Goal: Task Accomplishment & Management: Complete application form

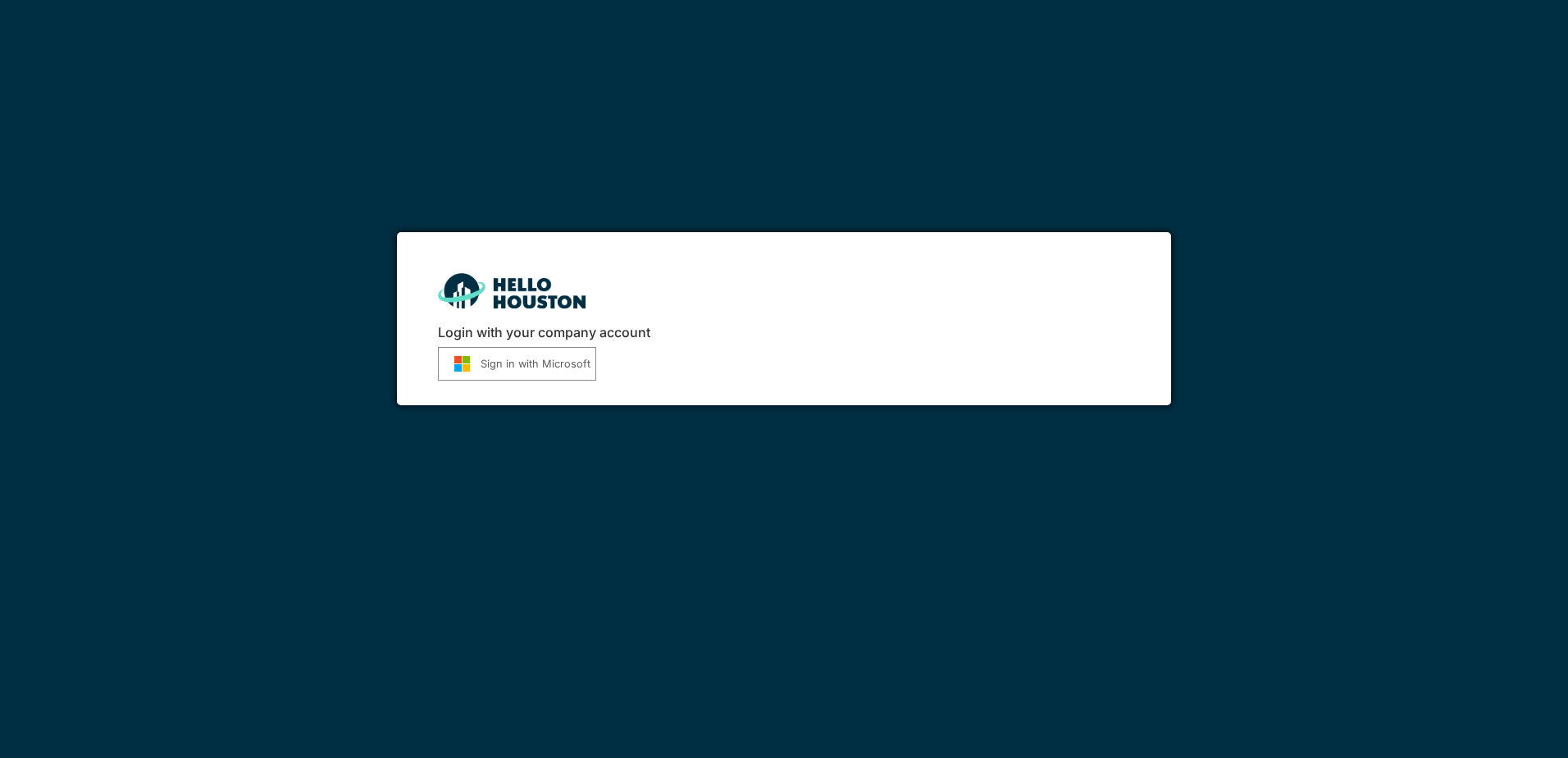
click at [501, 365] on button "Sign in with Microsoft" at bounding box center [517, 364] width 158 height 34
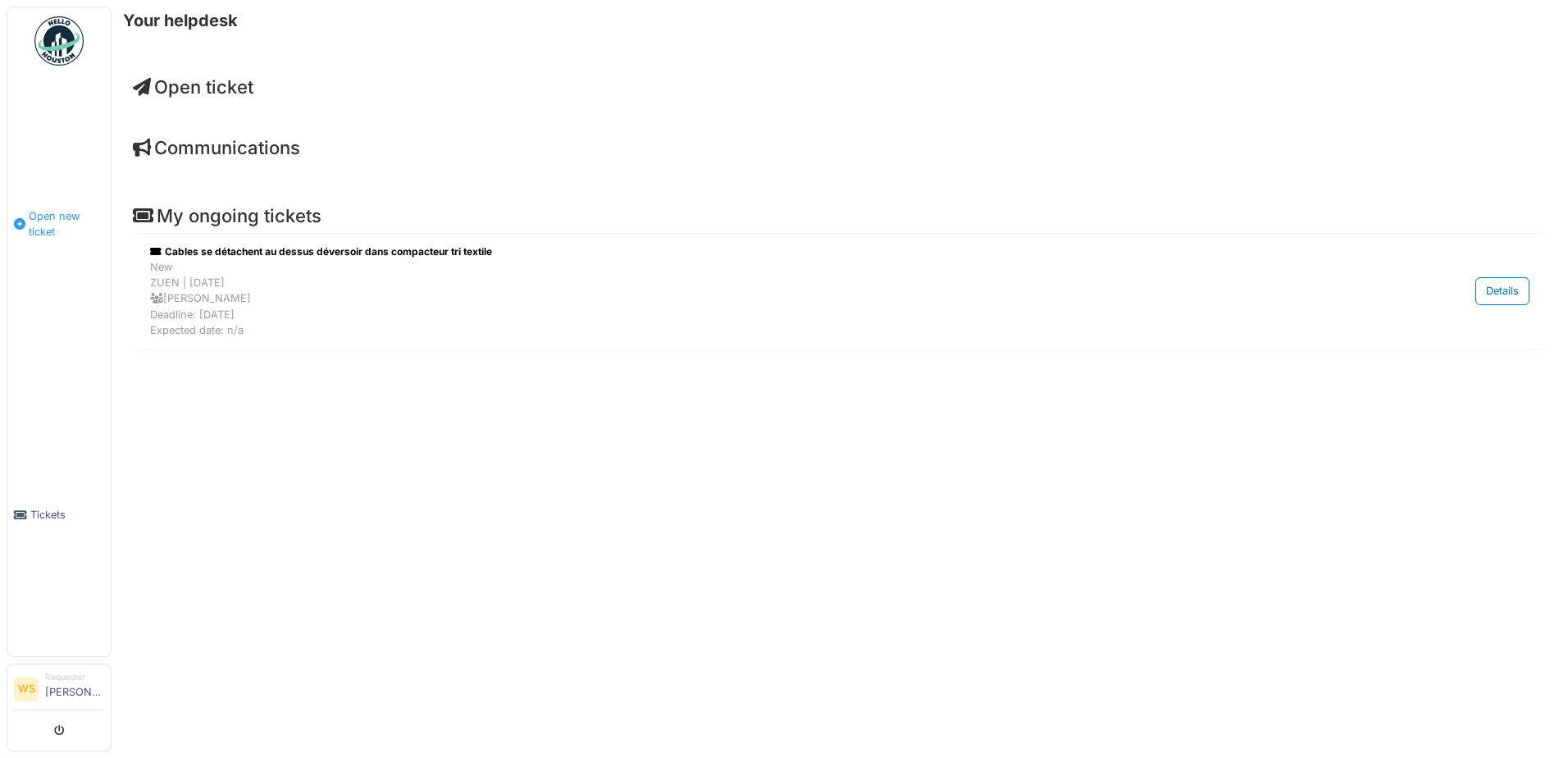
click at [43, 212] on span "Open new ticket" at bounding box center [66, 224] width 75 height 31
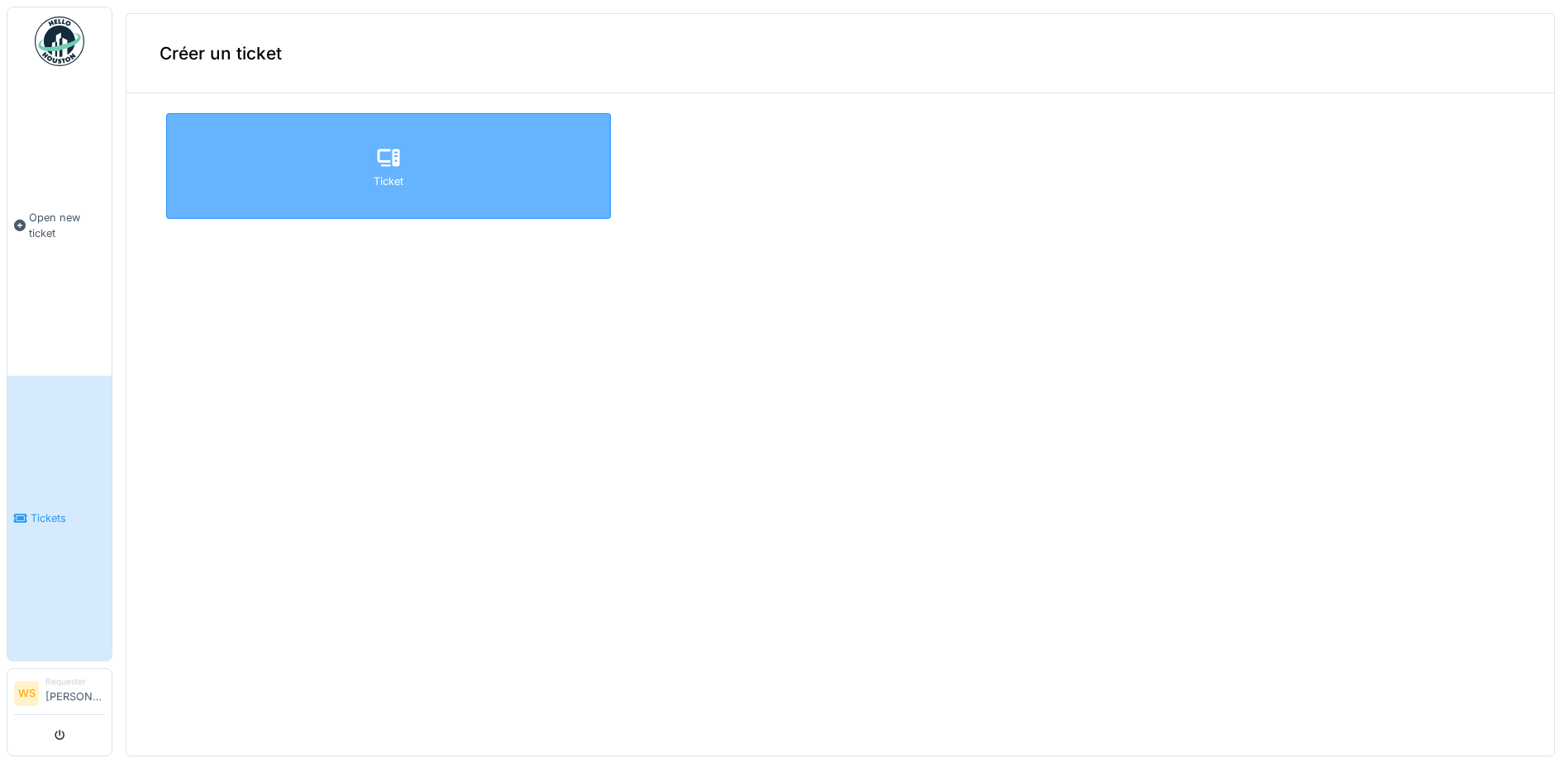
click at [407, 199] on div "Ticket" at bounding box center [388, 165] width 445 height 105
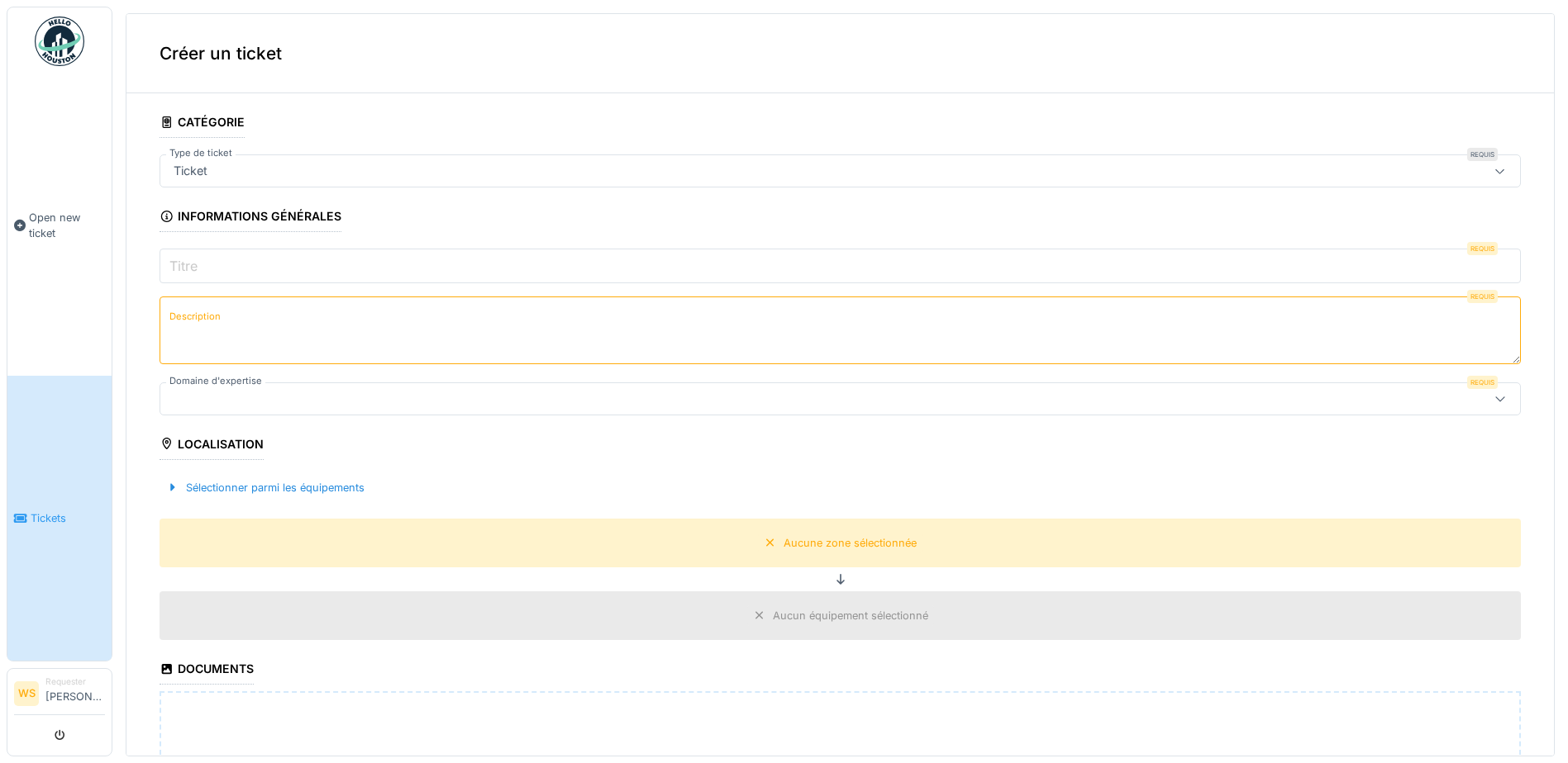
click at [351, 272] on input "Titre" at bounding box center [840, 266] width 1361 height 35
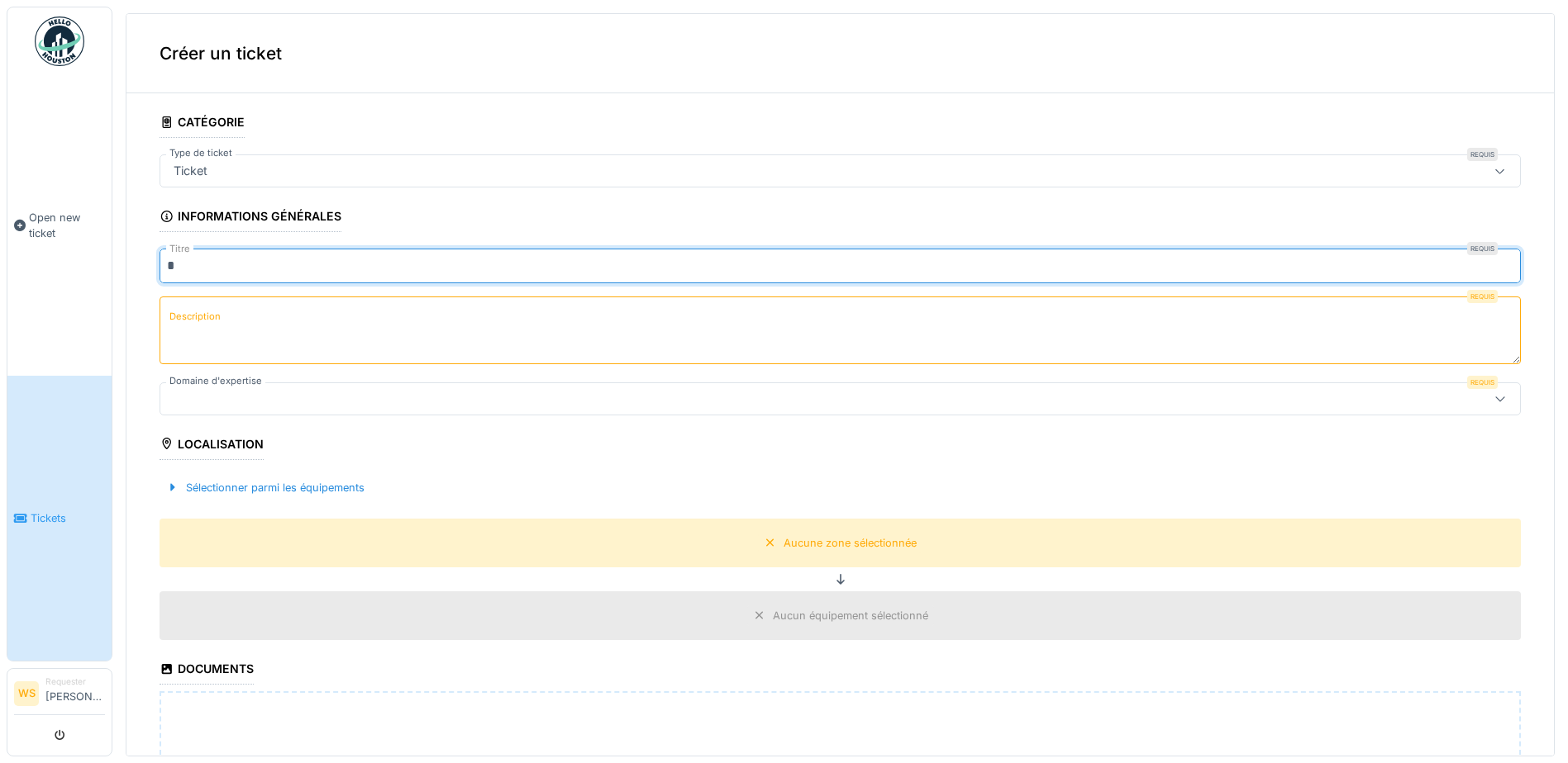
type input "*"
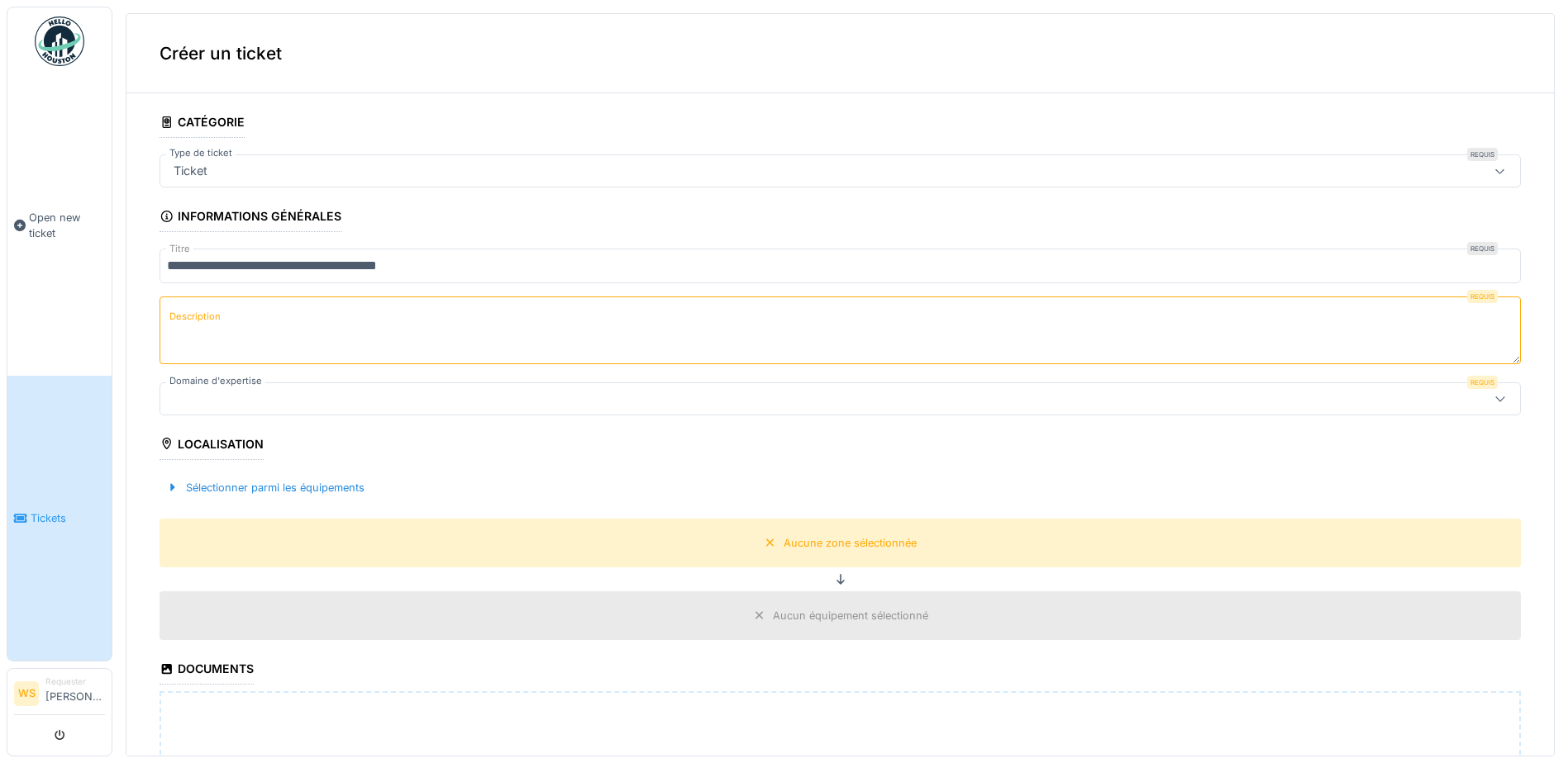
click at [617, 259] on input "**********" at bounding box center [840, 266] width 1361 height 35
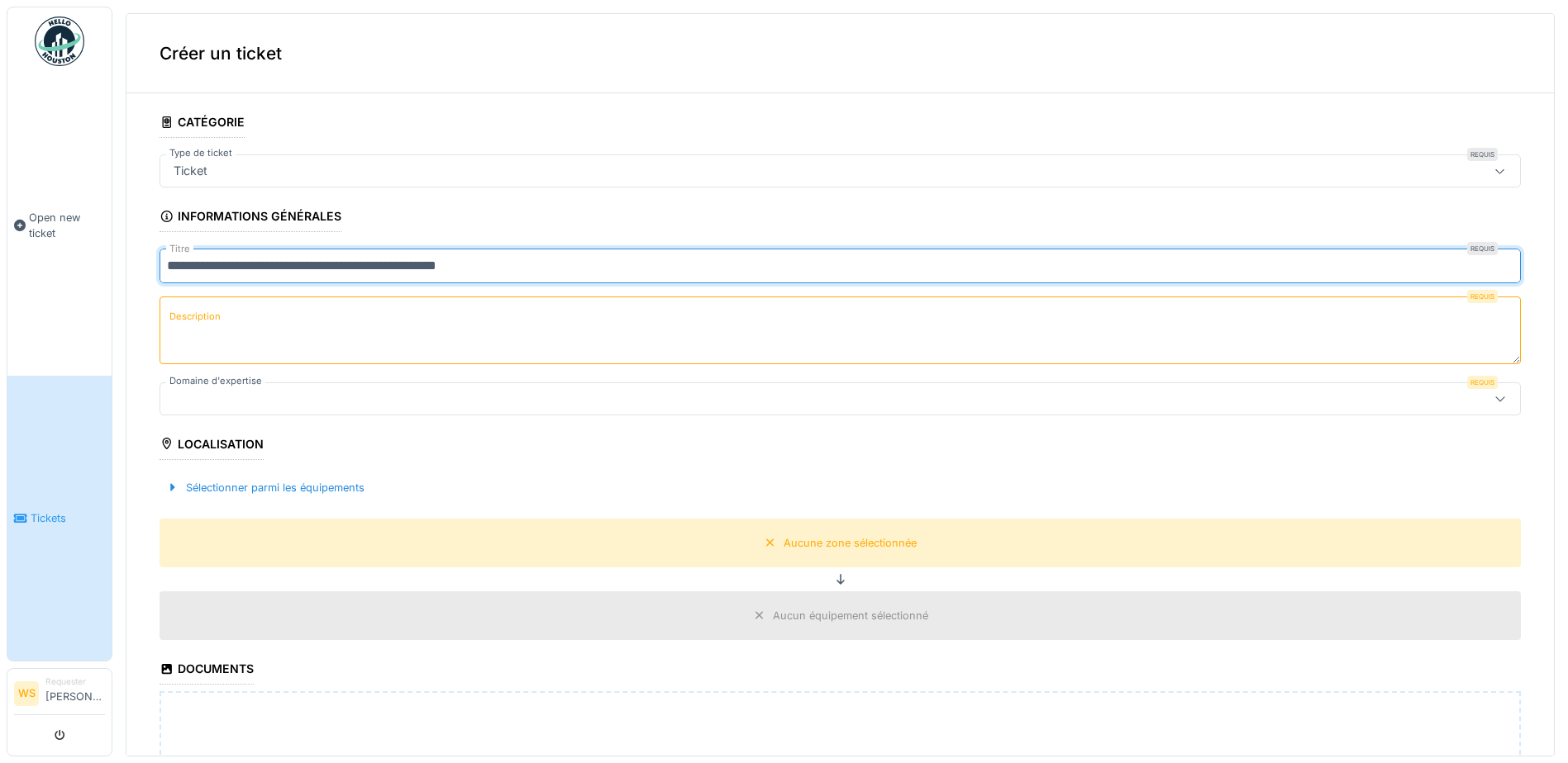
type input "**********"
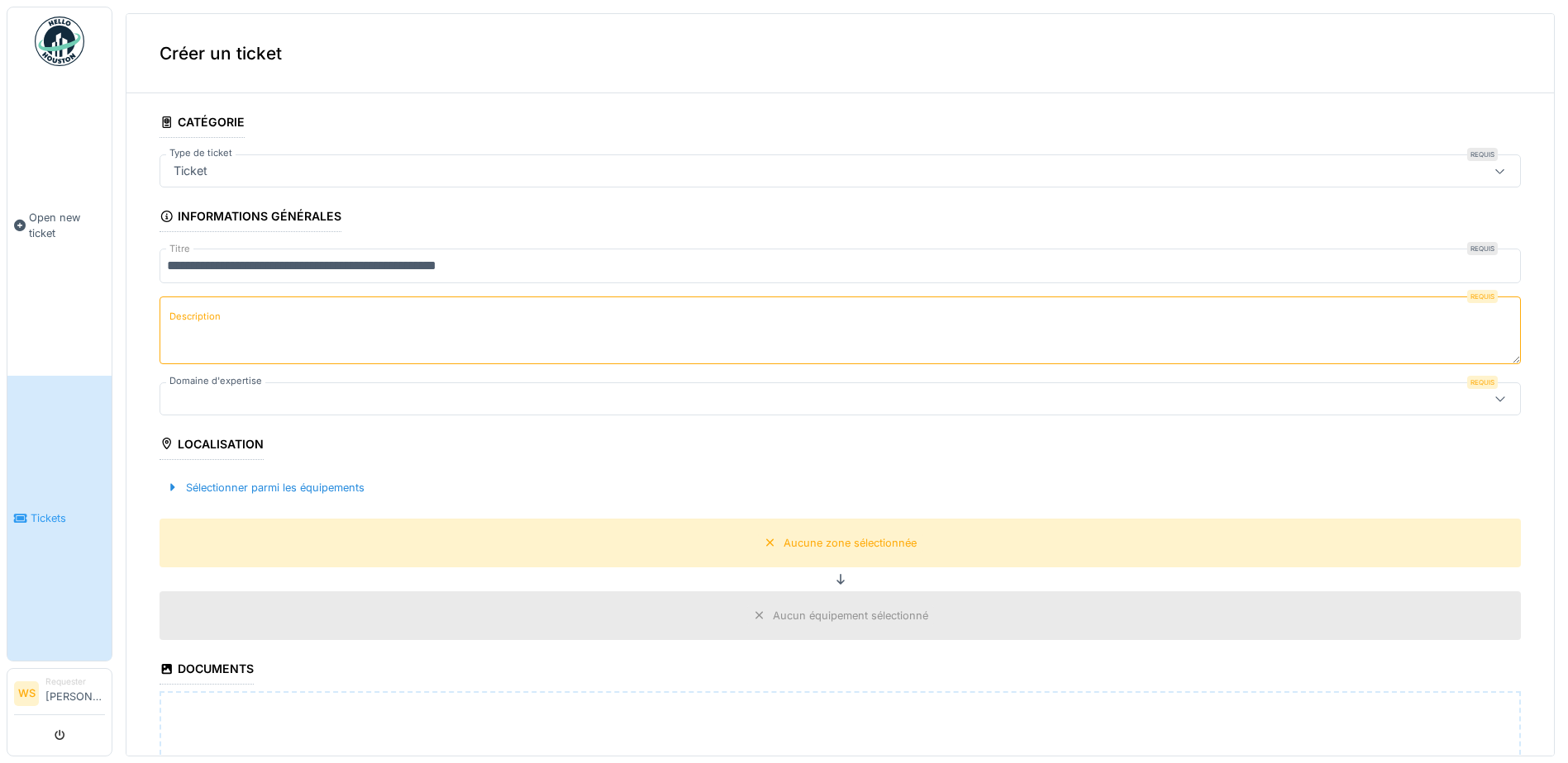
click at [556, 318] on textarea "Description" at bounding box center [840, 330] width 1361 height 67
type textarea "*"
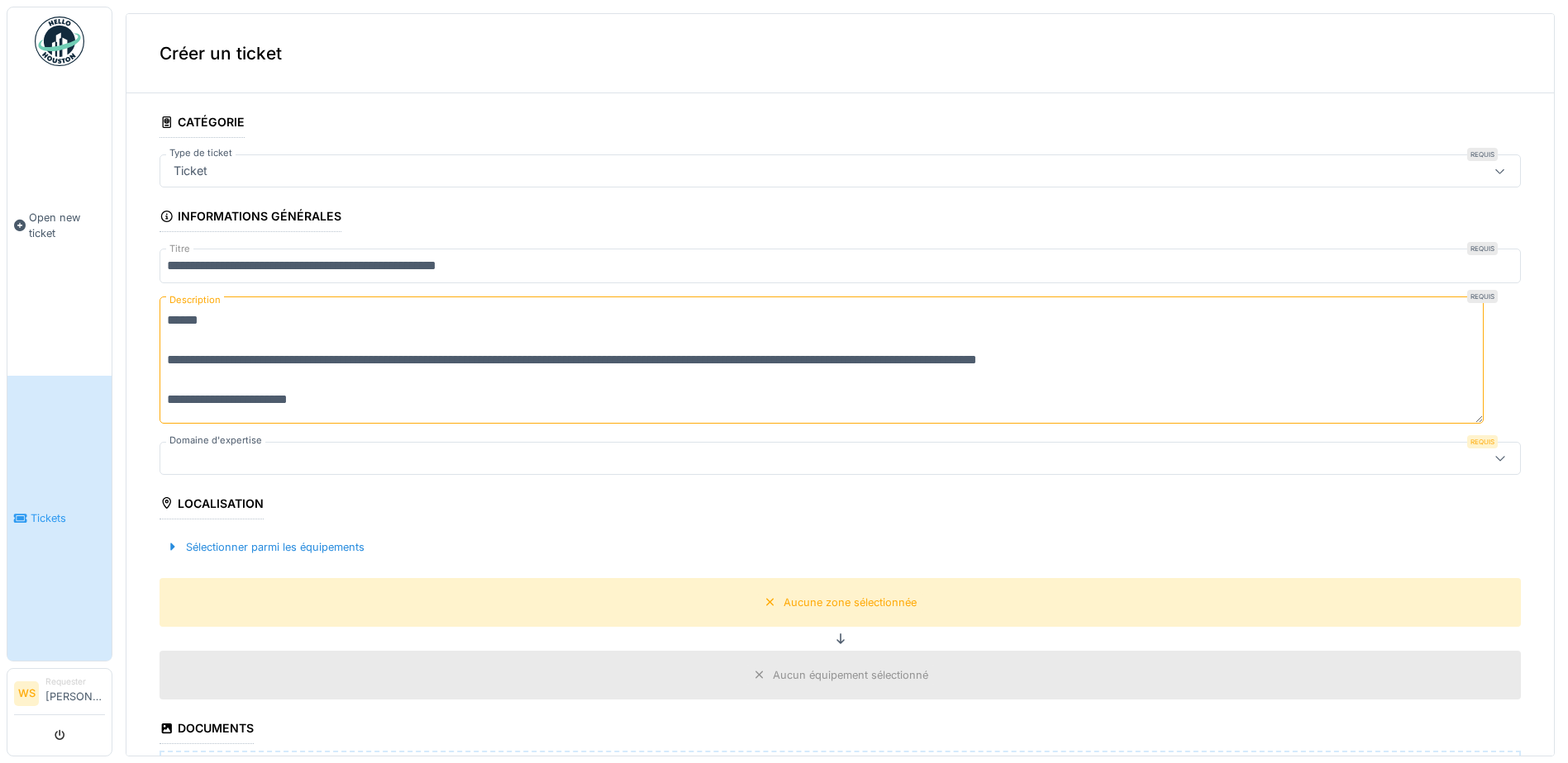
type textarea "**********"
click at [331, 451] on div at bounding box center [766, 459] width 1199 height 19
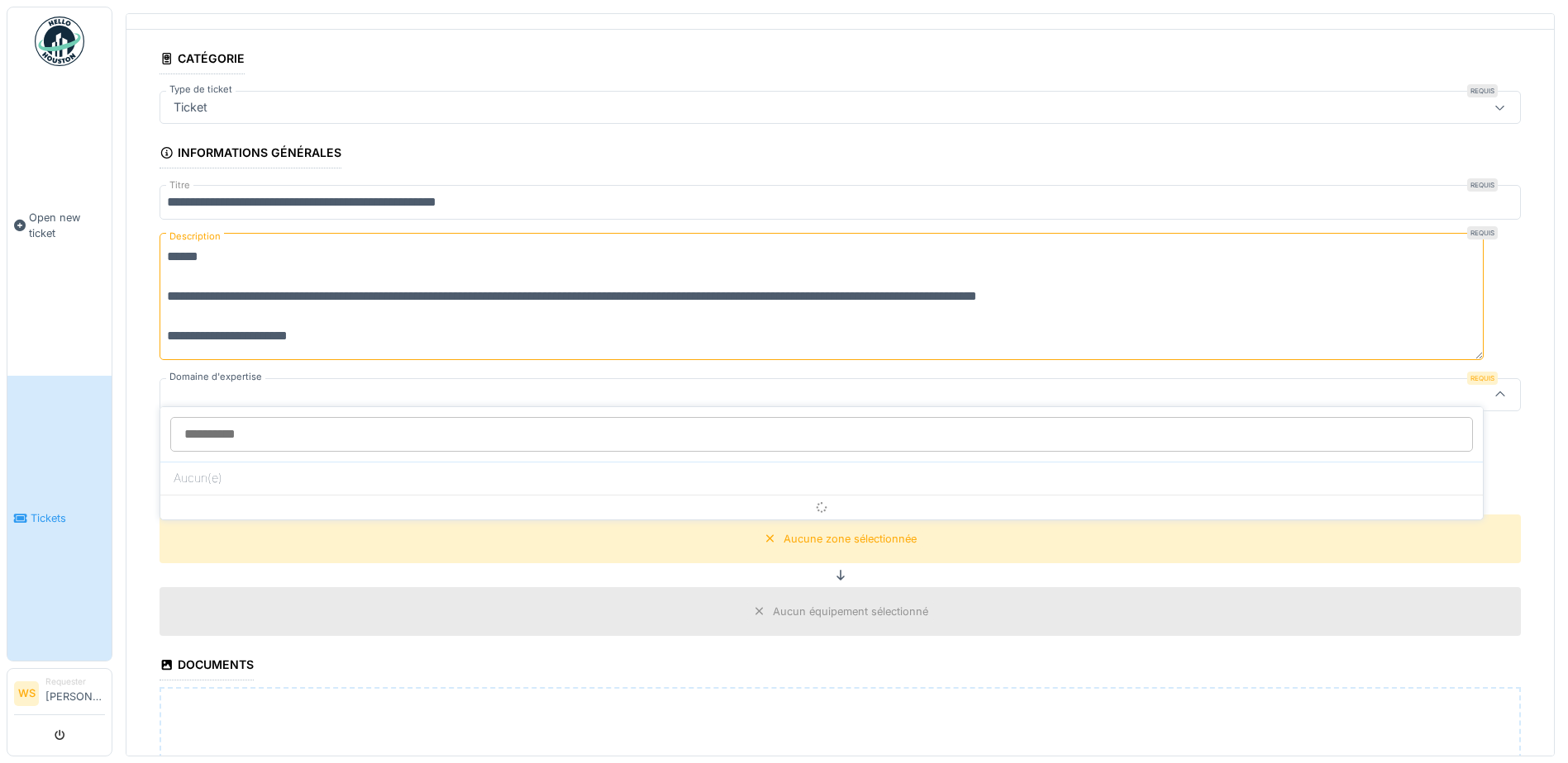
scroll to position [73, 0]
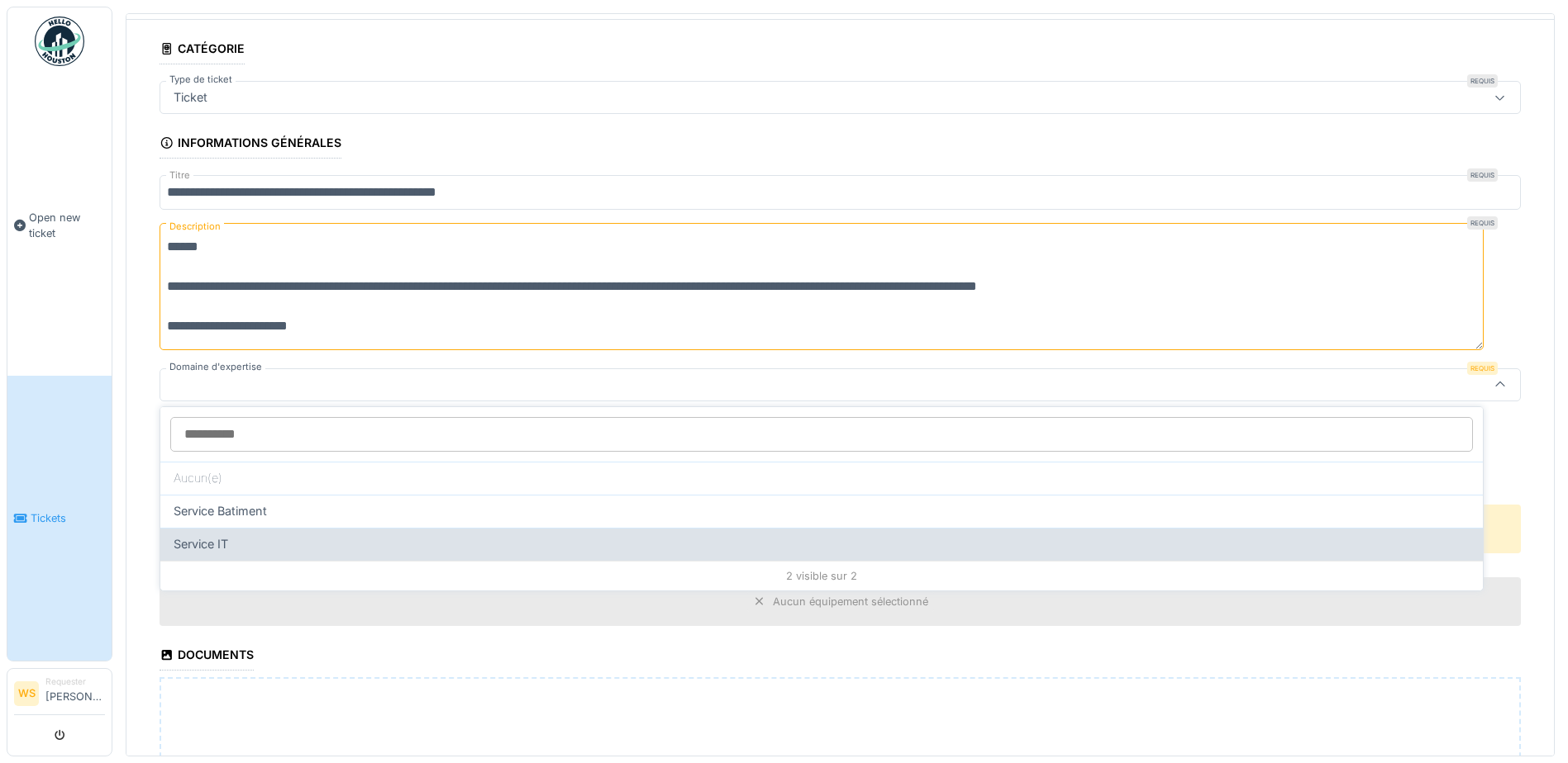
click at [258, 546] on div "Service IT" at bounding box center [822, 545] width 1296 height 19
type input "***"
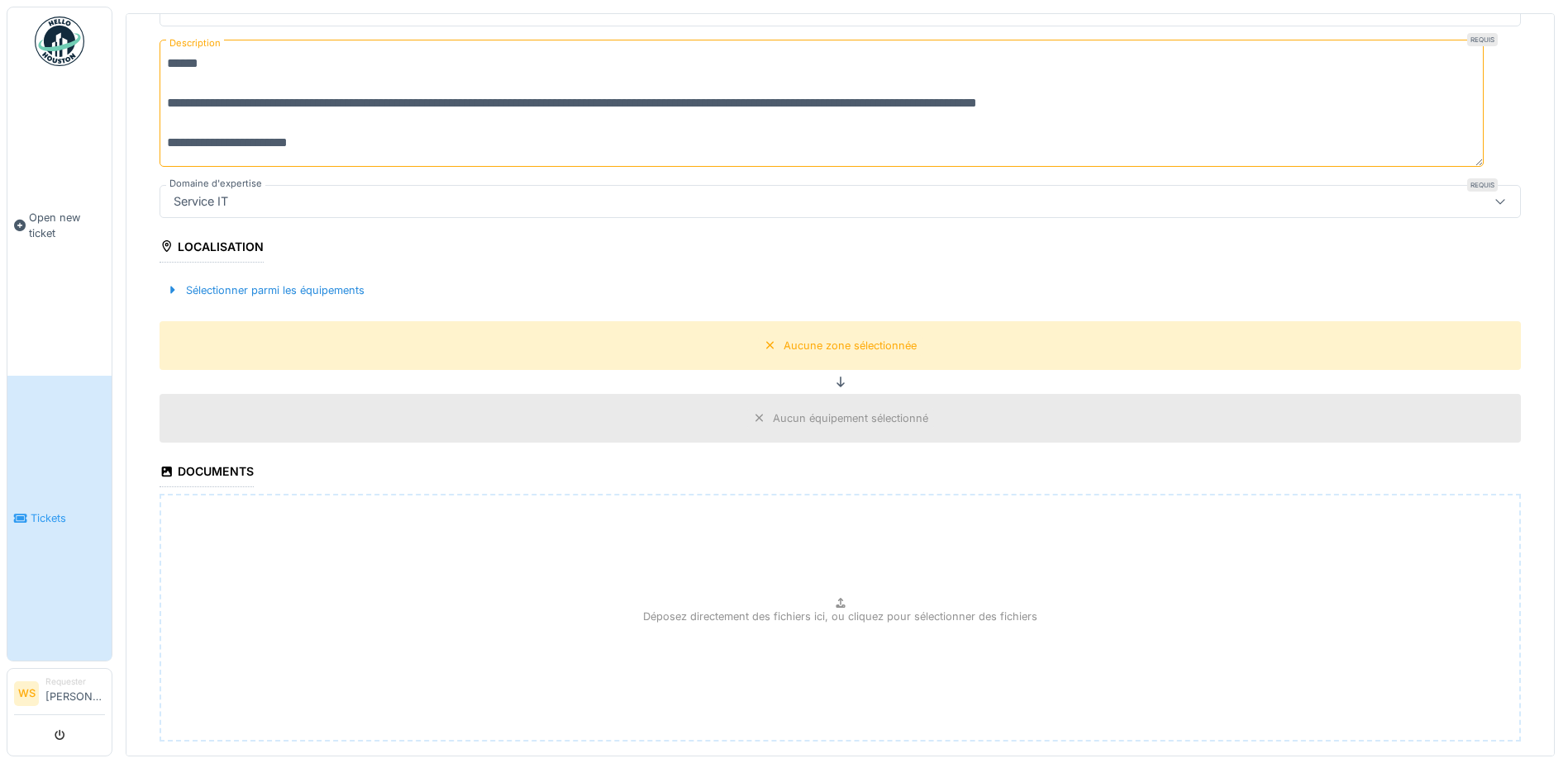
scroll to position [270, 0]
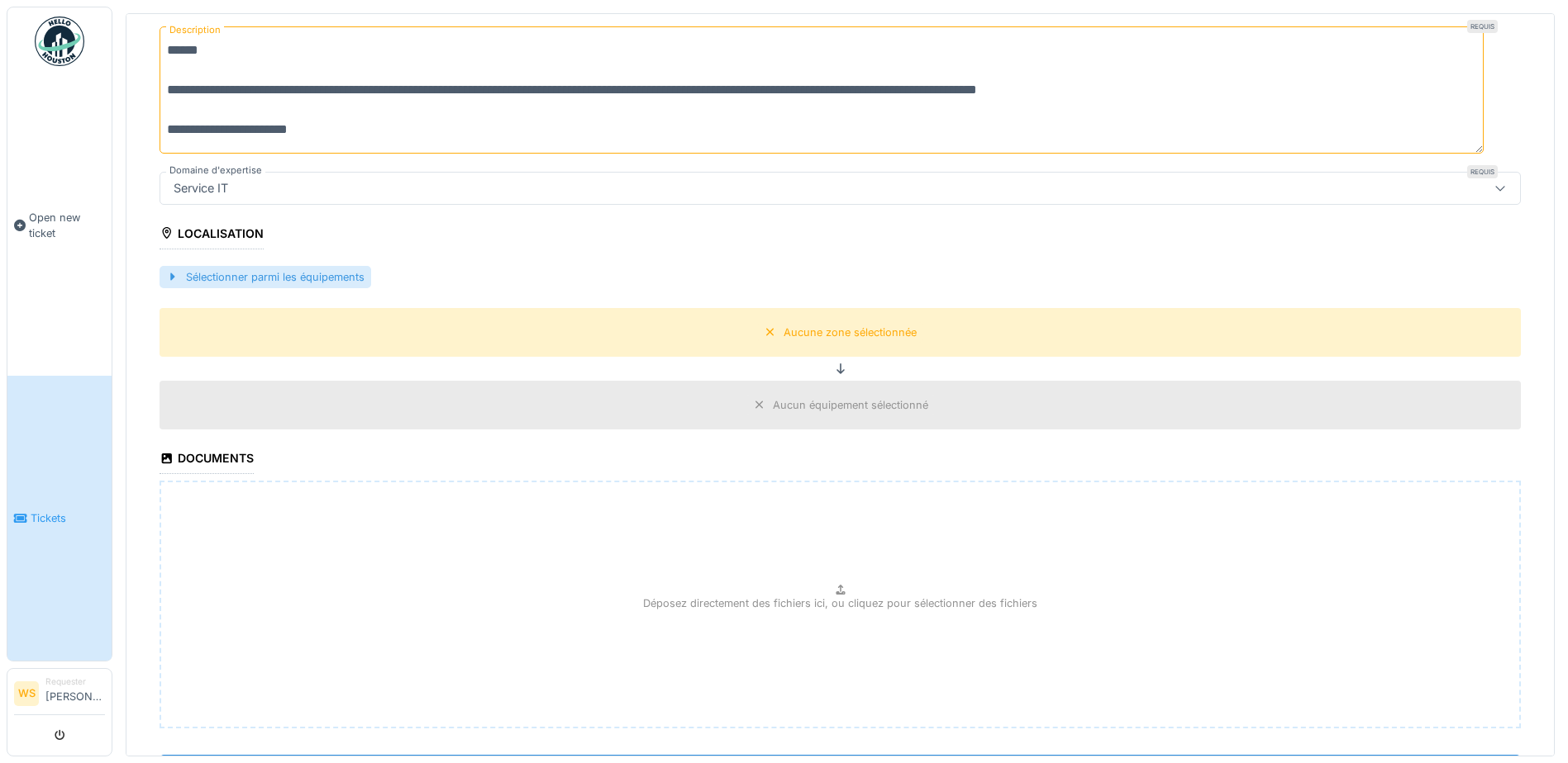
click at [224, 267] on div "Sélectionner parmi les équipements" at bounding box center [265, 277] width 212 height 22
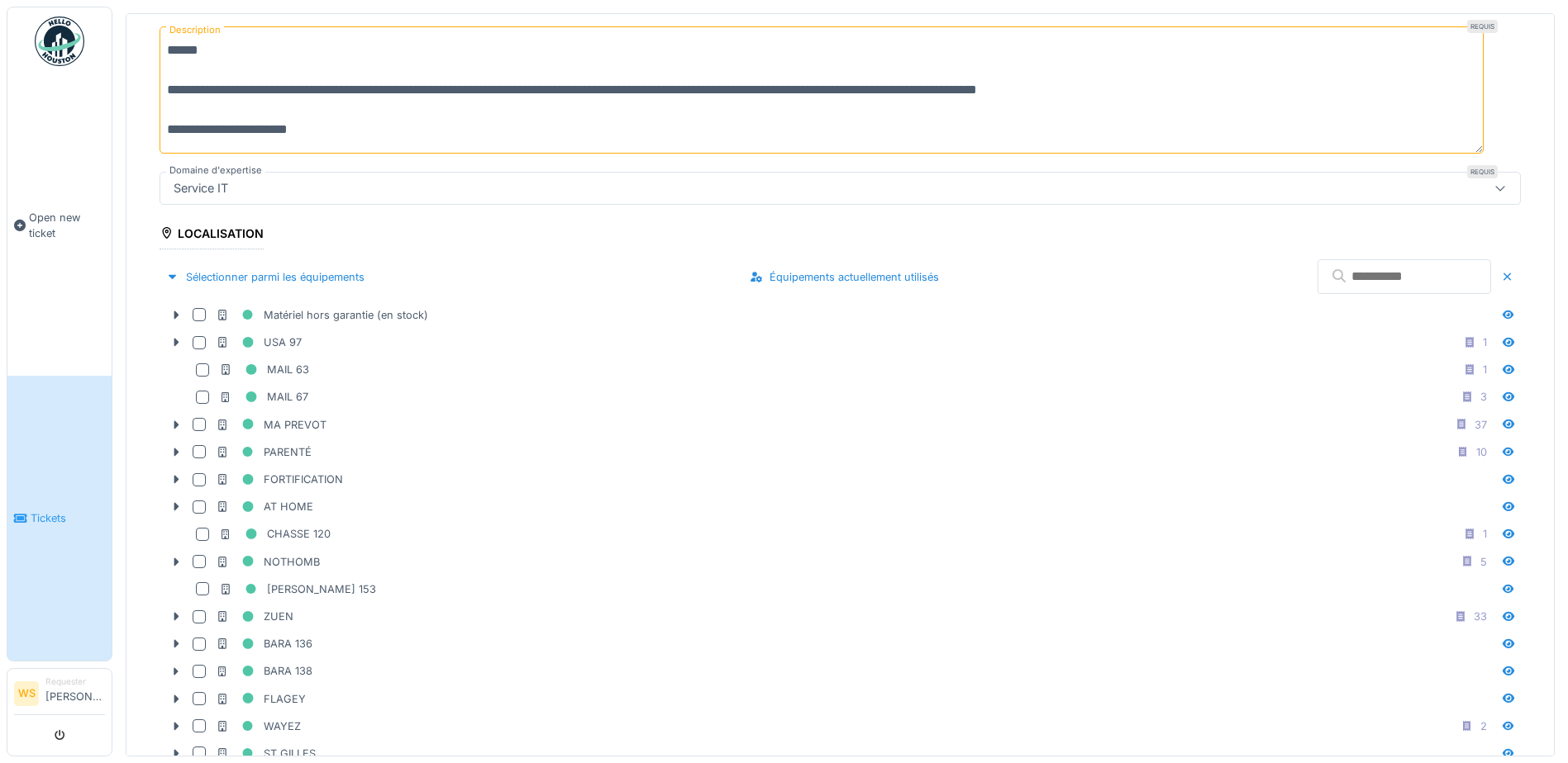
click at [1317, 276] on input "text" at bounding box center [1404, 277] width 174 height 35
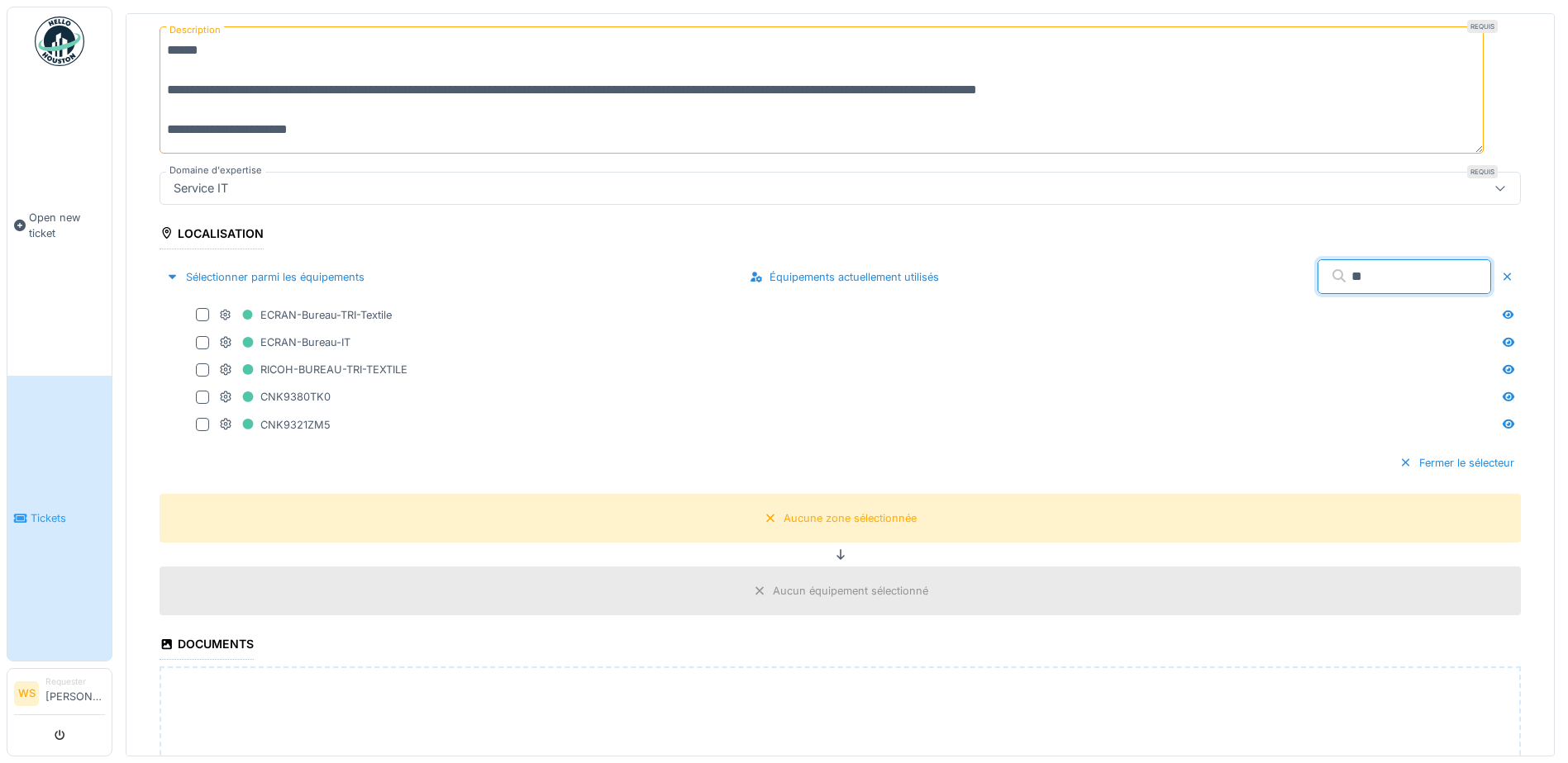
type input "*"
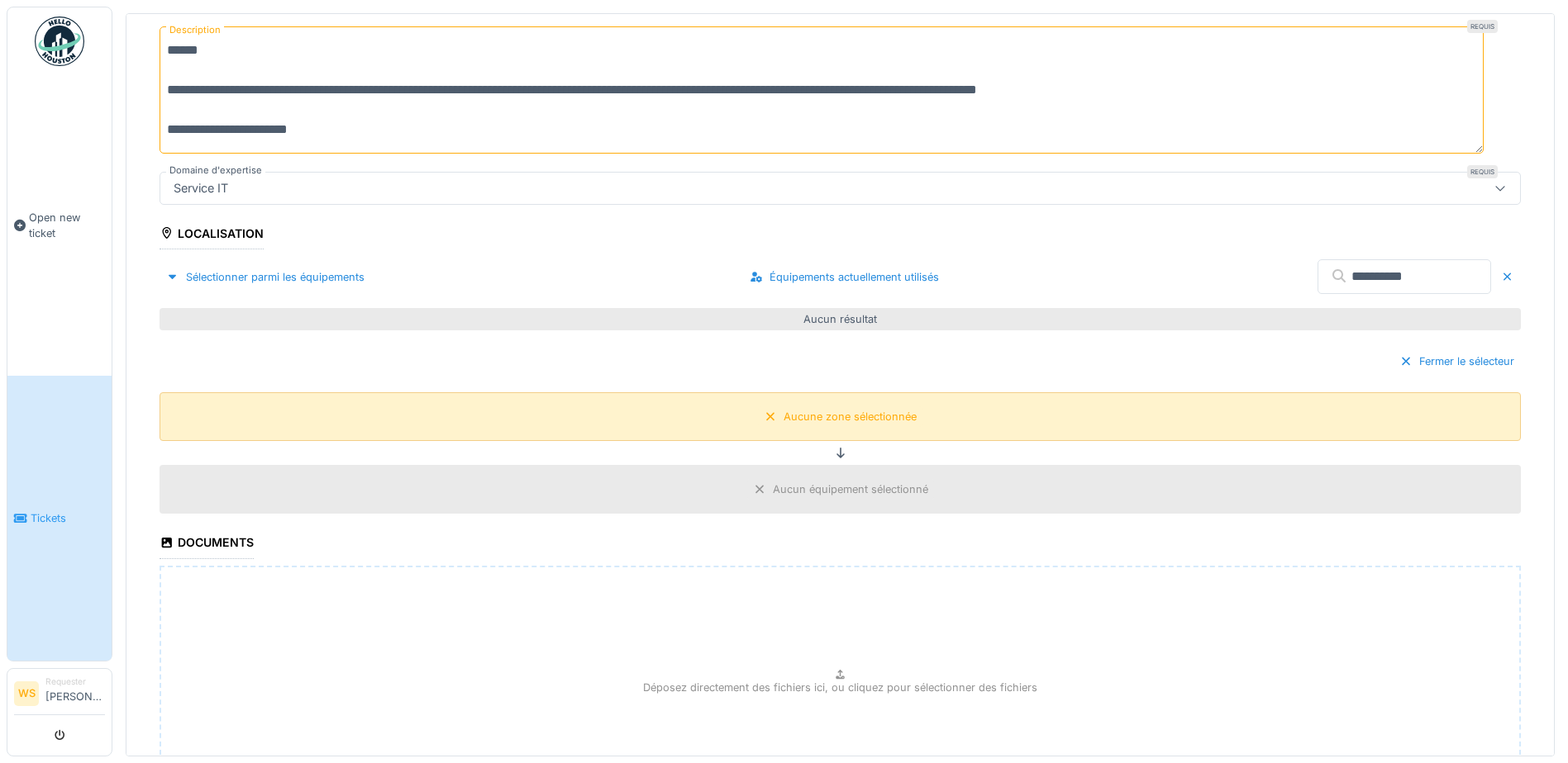
scroll to position [435, 0]
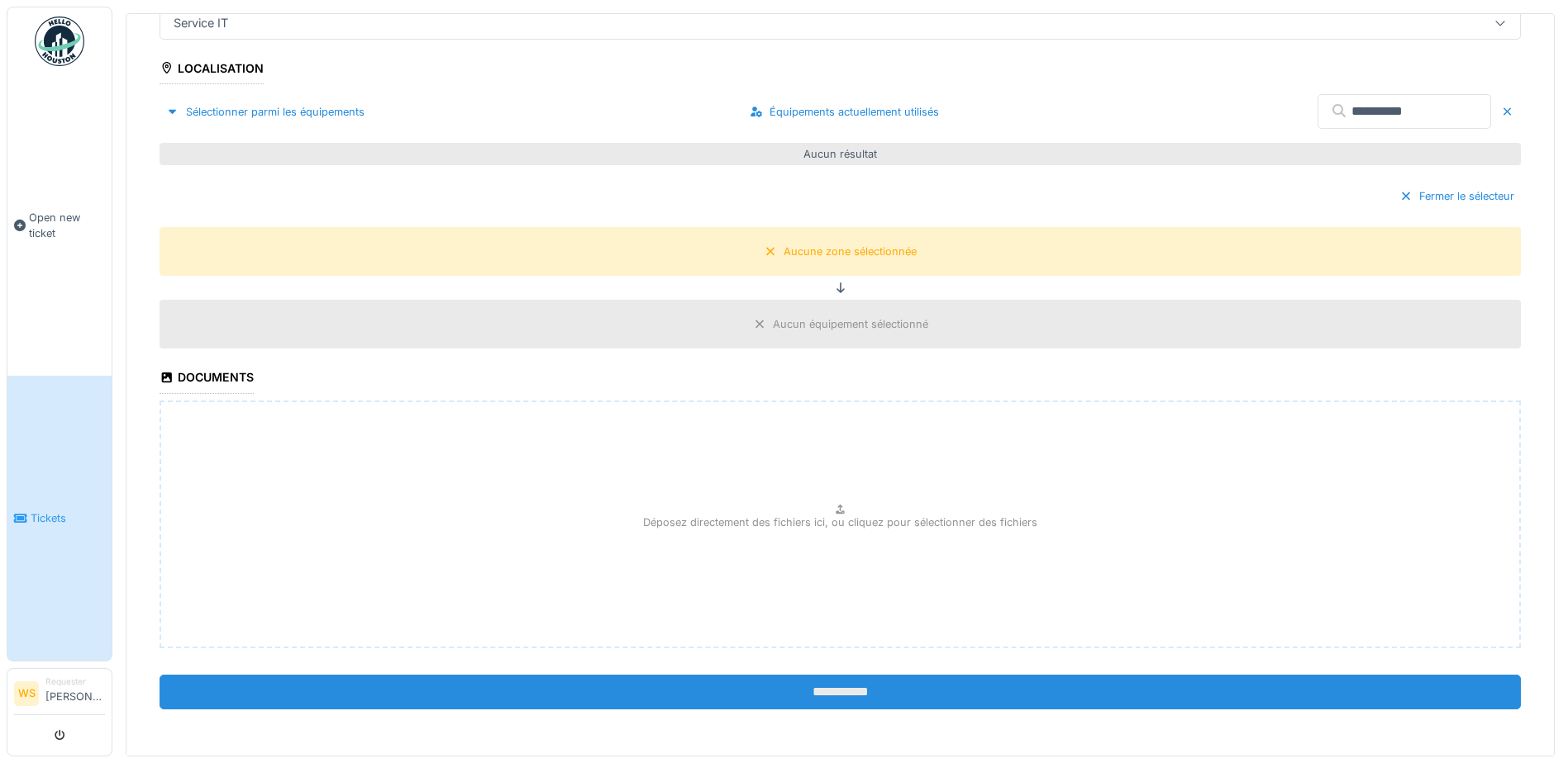
click at [782, 693] on input "**********" at bounding box center [840, 691] width 1361 height 35
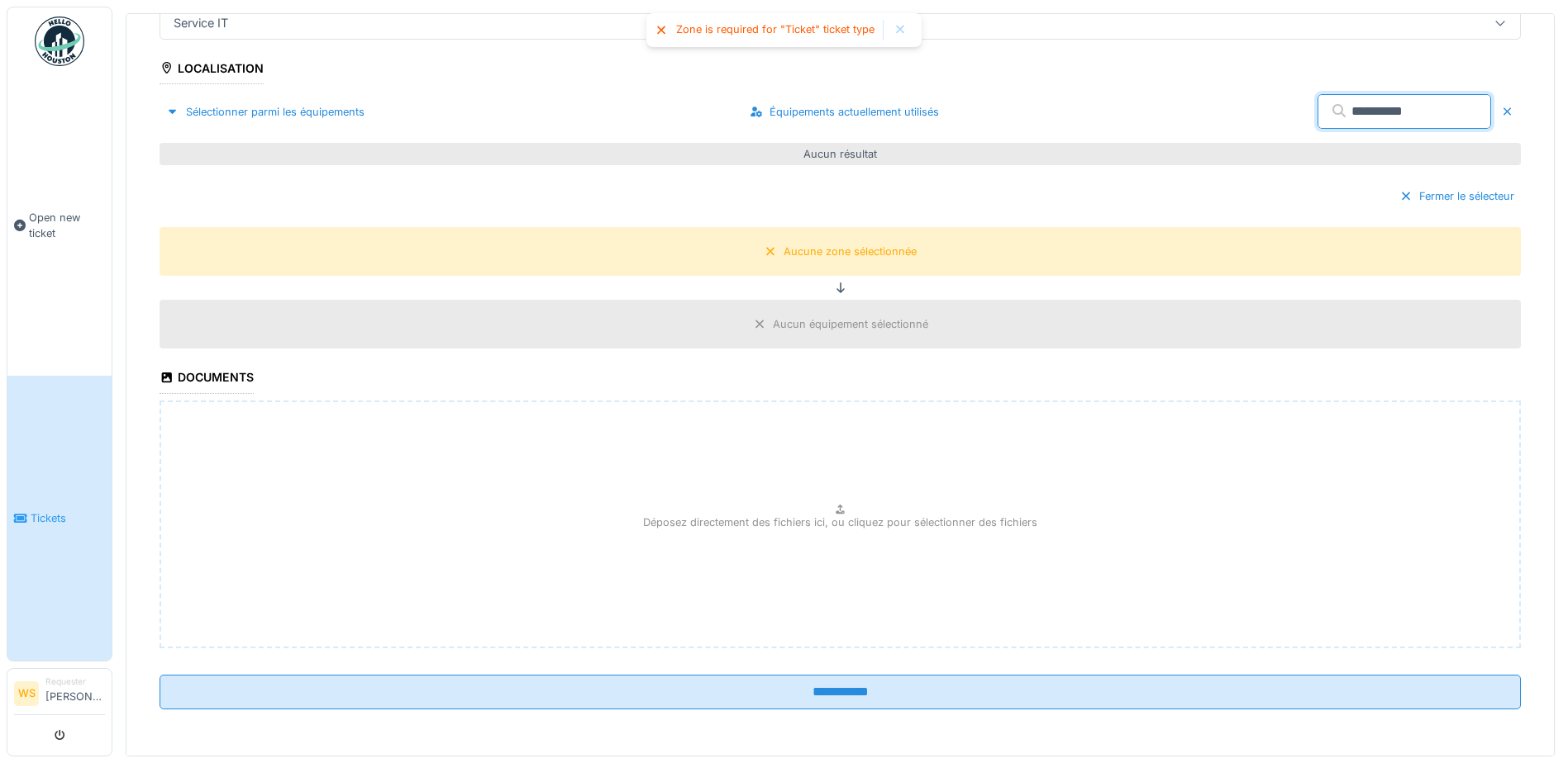
click at [1321, 110] on input "**********" at bounding box center [1404, 111] width 174 height 35
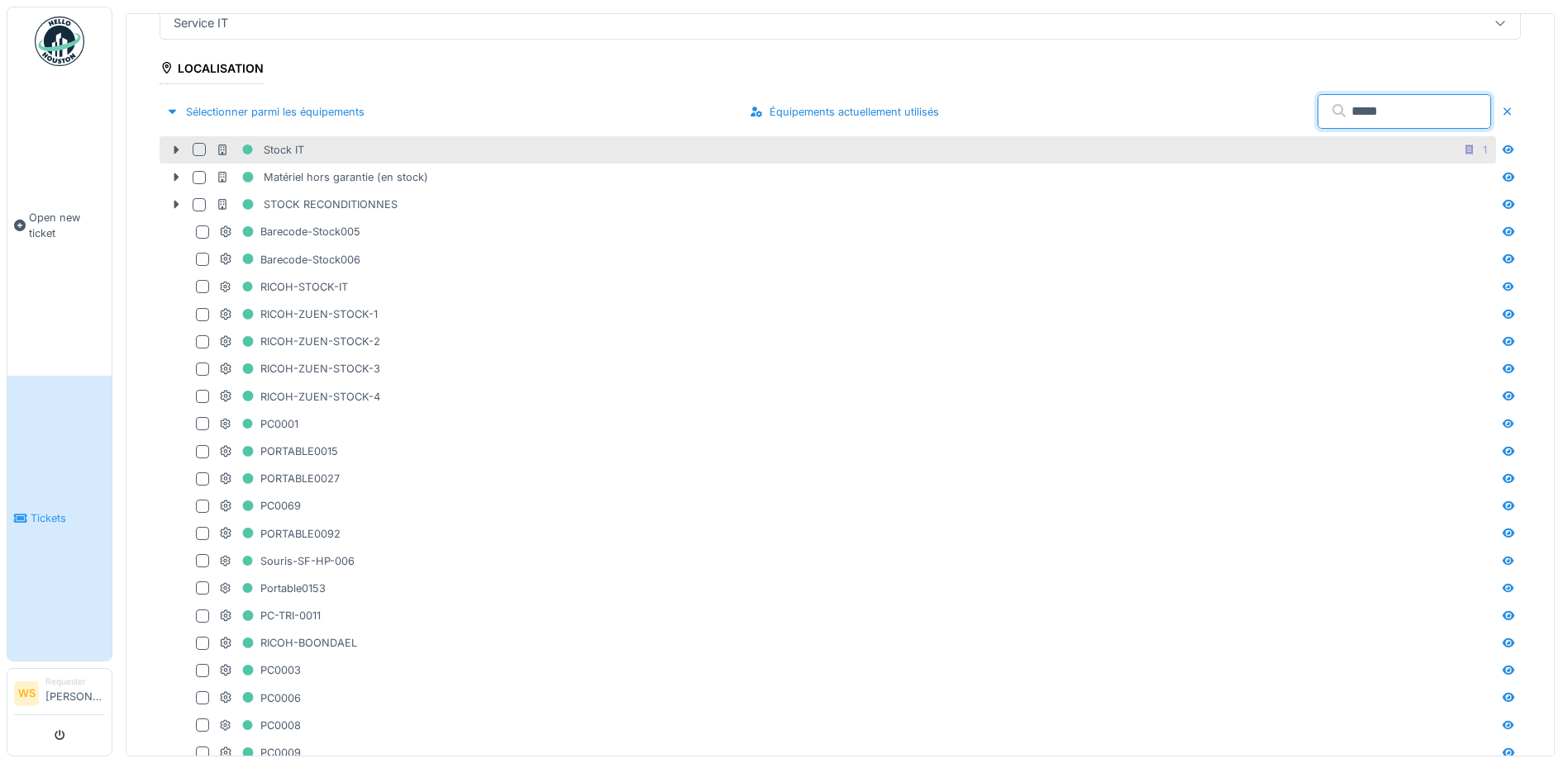
type input "*****"
click at [351, 148] on div "Stock IT 1" at bounding box center [854, 150] width 1277 height 20
click at [180, 148] on icon at bounding box center [176, 149] width 13 height 11
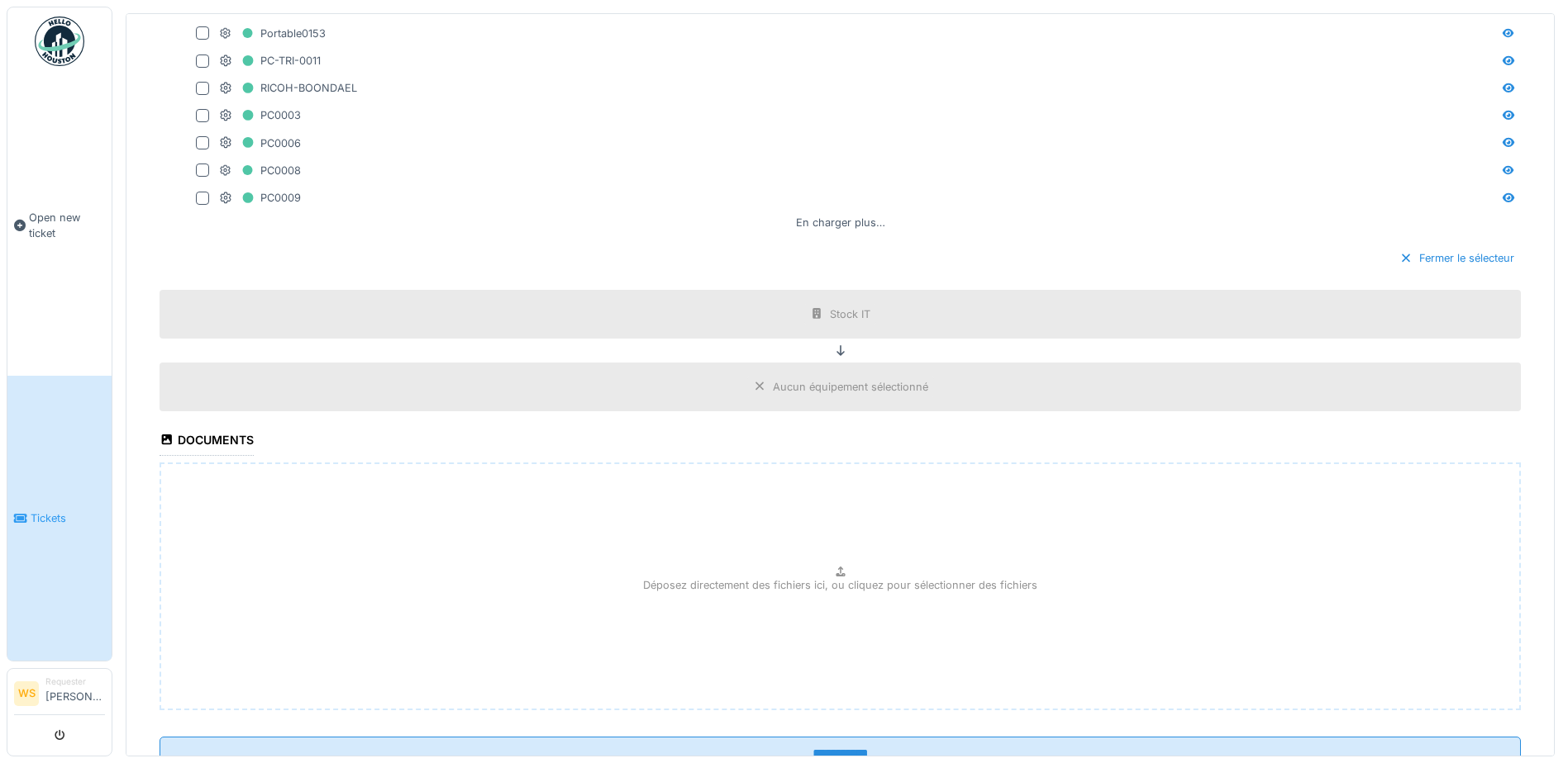
scroll to position [1630, 0]
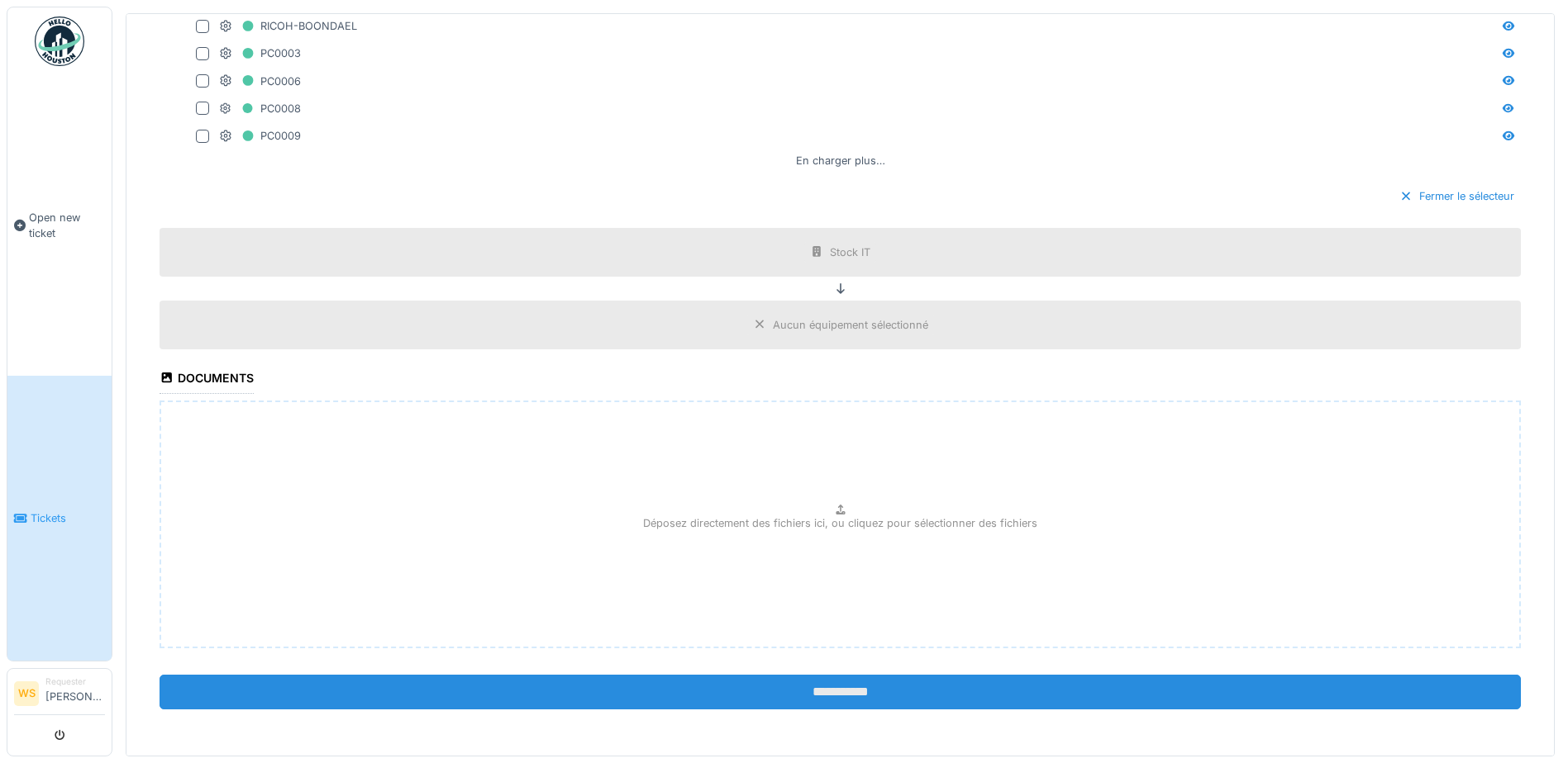
click at [771, 680] on input "**********" at bounding box center [840, 691] width 1361 height 35
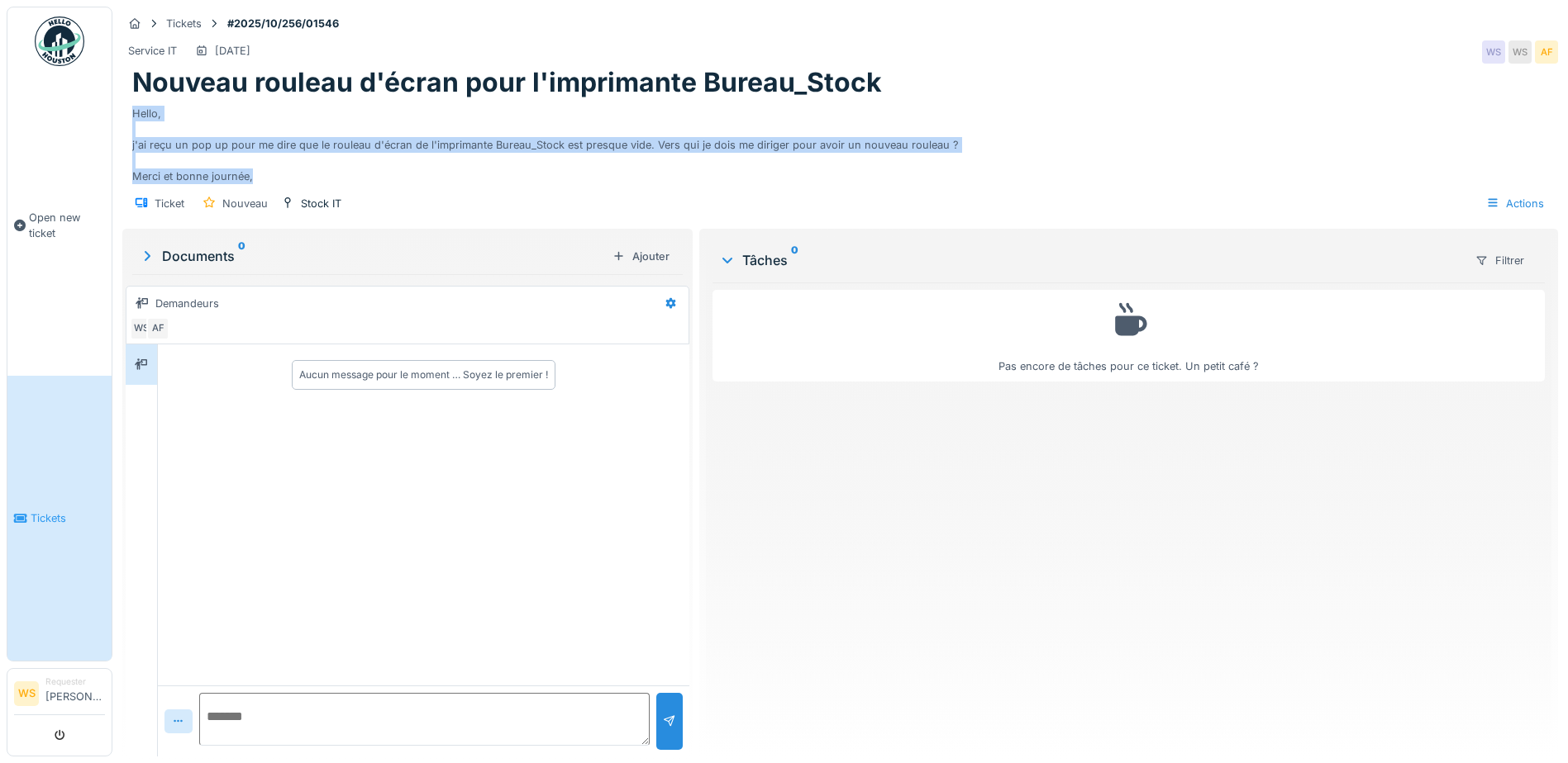
drag, startPoint x: 257, startPoint y: 179, endPoint x: 127, endPoint y: 115, distance: 144.9
click at [127, 115] on div "Nouveau rouleau d'écran pour l'imprimante Bureau_Stock Hello, j'ai reçu un pop …" at bounding box center [840, 125] width 1436 height 117
copy div "Hello, j'ai reçu un pop up pour me dire que le rouleau d'écran de l'imprimante …"
click at [1527, 210] on div "Actions" at bounding box center [1515, 203] width 73 height 24
click at [859, 180] on div "Hello, j'ai reçu un pop up pour me dire que le rouleau d'écran de l'imprimante …" at bounding box center [840, 142] width 1415 height 86
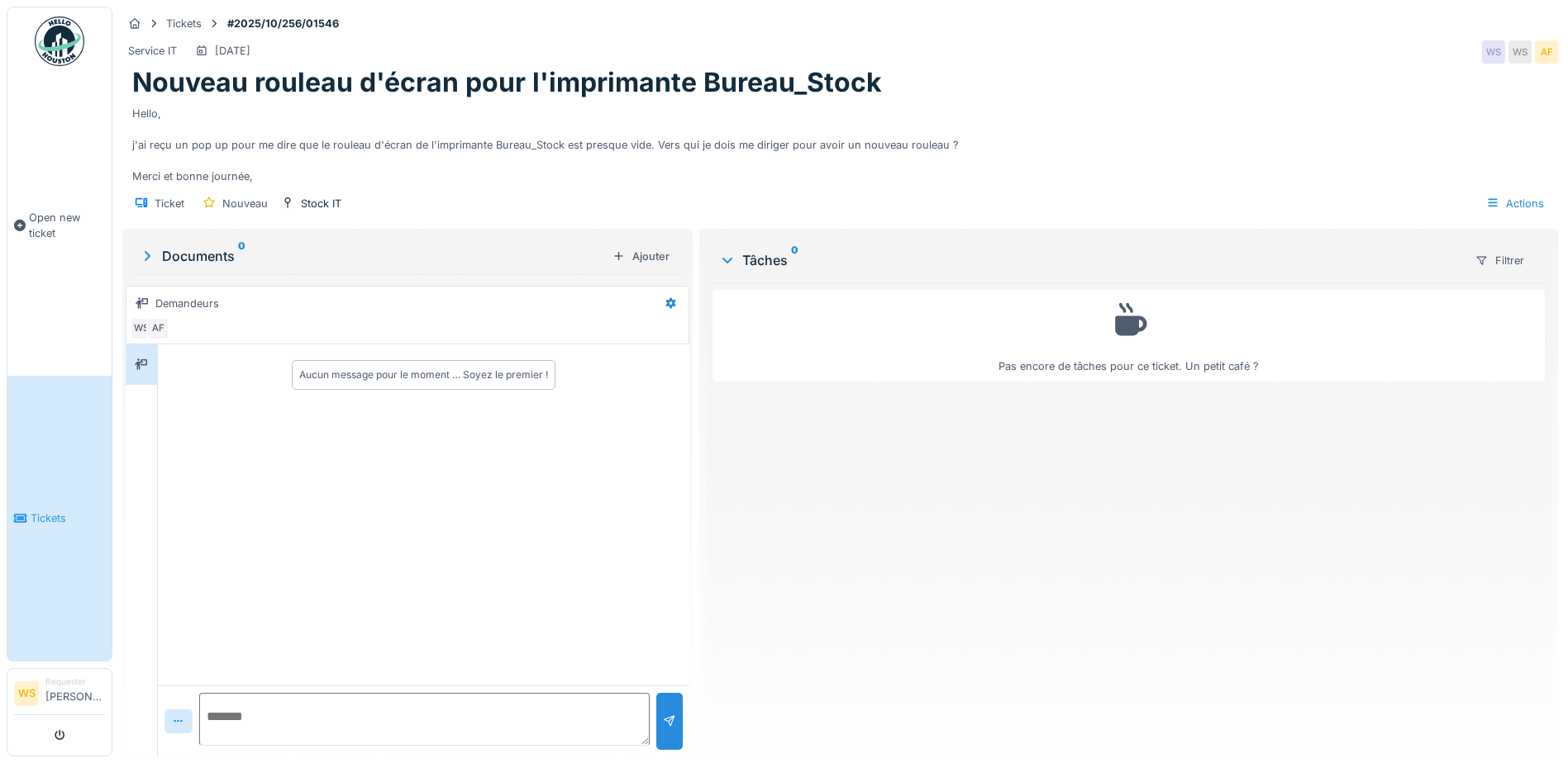
scroll to position [13, 0]
click at [56, 510] on span "Tickets" at bounding box center [67, 518] width 74 height 16
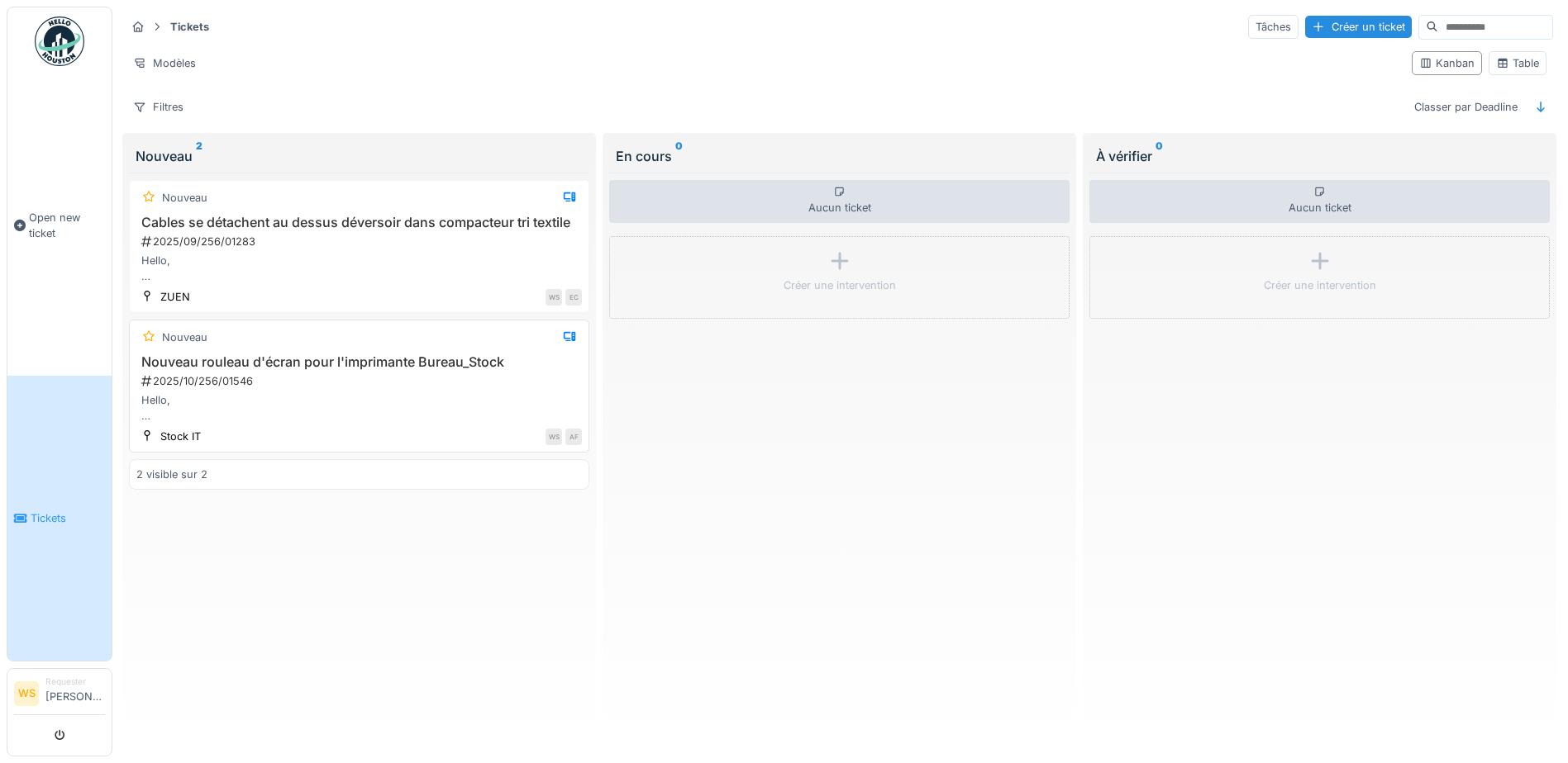
click at [149, 424] on div "Hello, j'ai reçu un pop up pour me dire que le rouleau d'écran de l'imprimante …" at bounding box center [359, 407] width 445 height 31
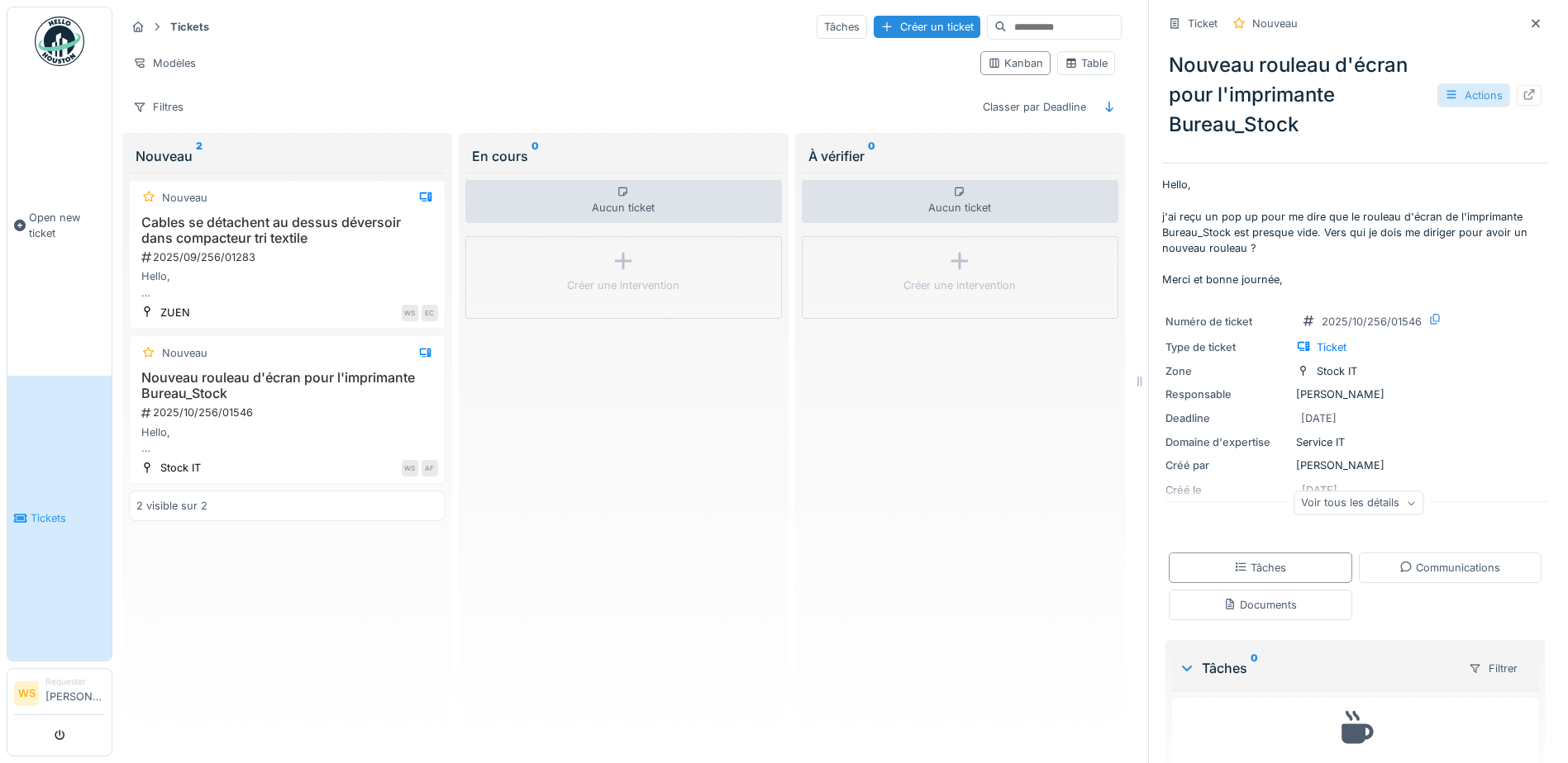
click at [1445, 88] on div "Actions" at bounding box center [1474, 95] width 73 height 24
click at [185, 417] on div "2025/10/256/01546" at bounding box center [289, 412] width 299 height 16
click at [1321, 502] on div "Voir tous les détails" at bounding box center [1358, 503] width 130 height 24
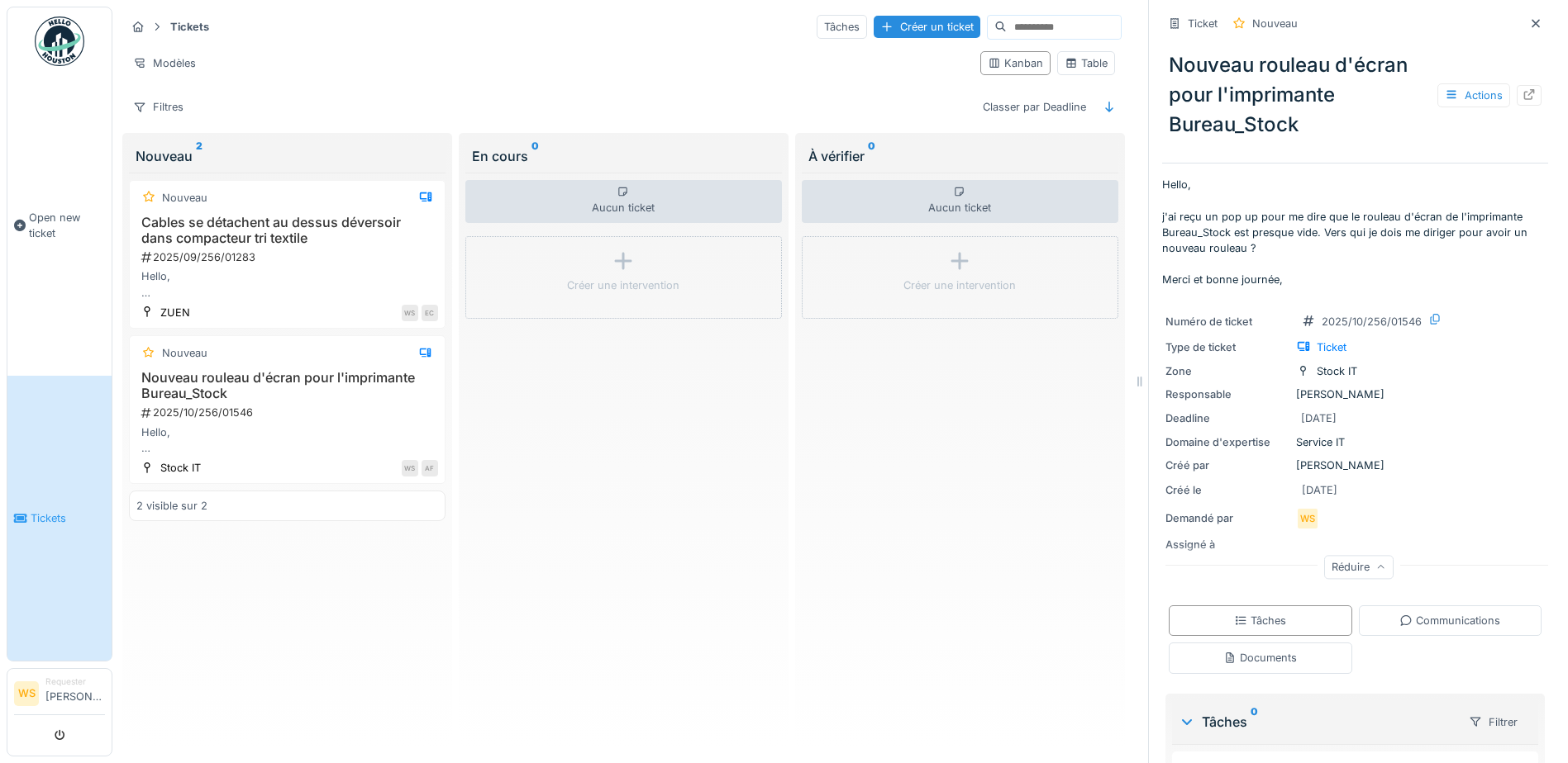
scroll to position [106, 0]
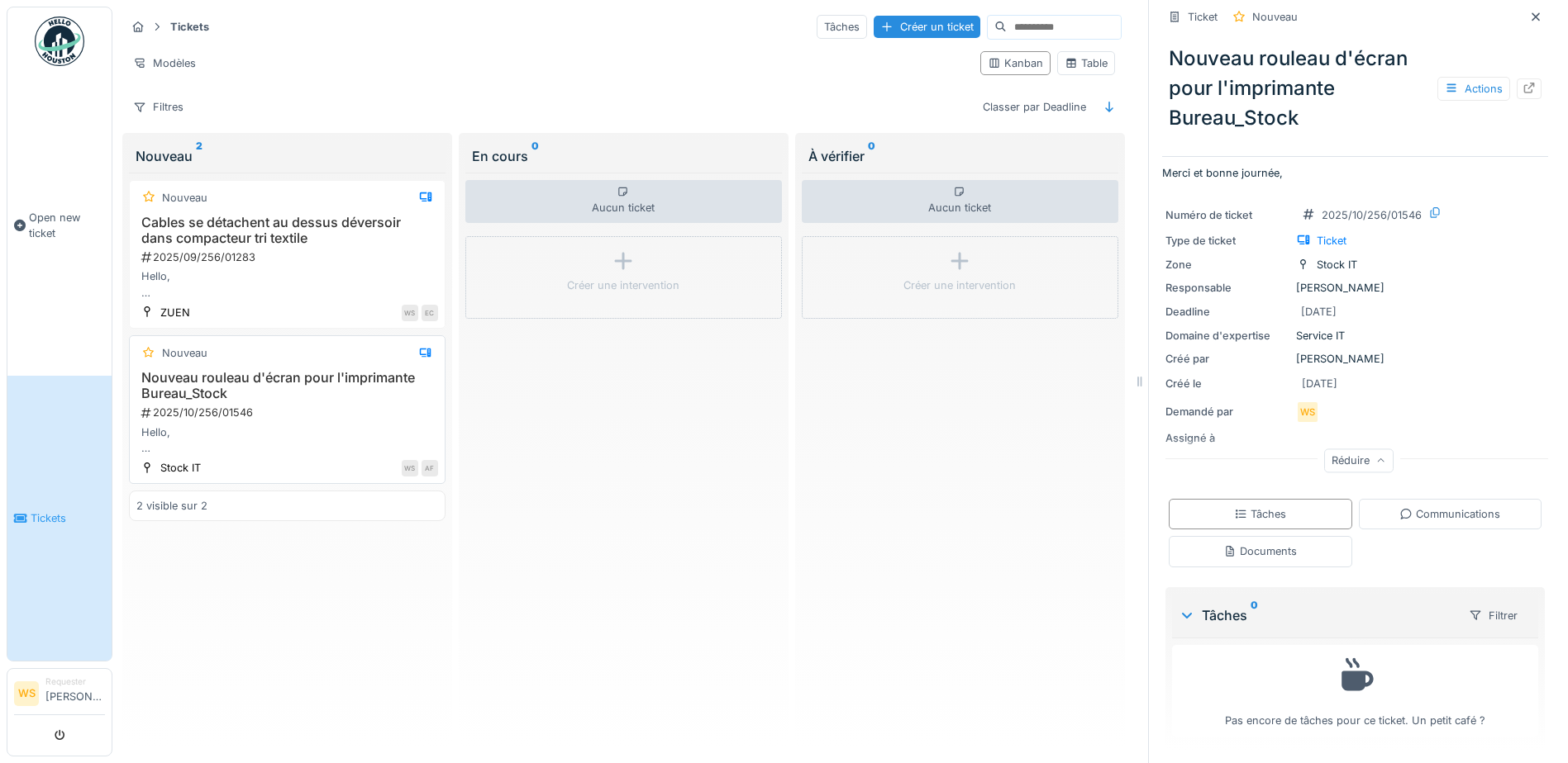
click at [348, 375] on h3 "Nouveau rouleau d'écran pour l'imprimante Bureau_Stock" at bounding box center [288, 385] width 302 height 31
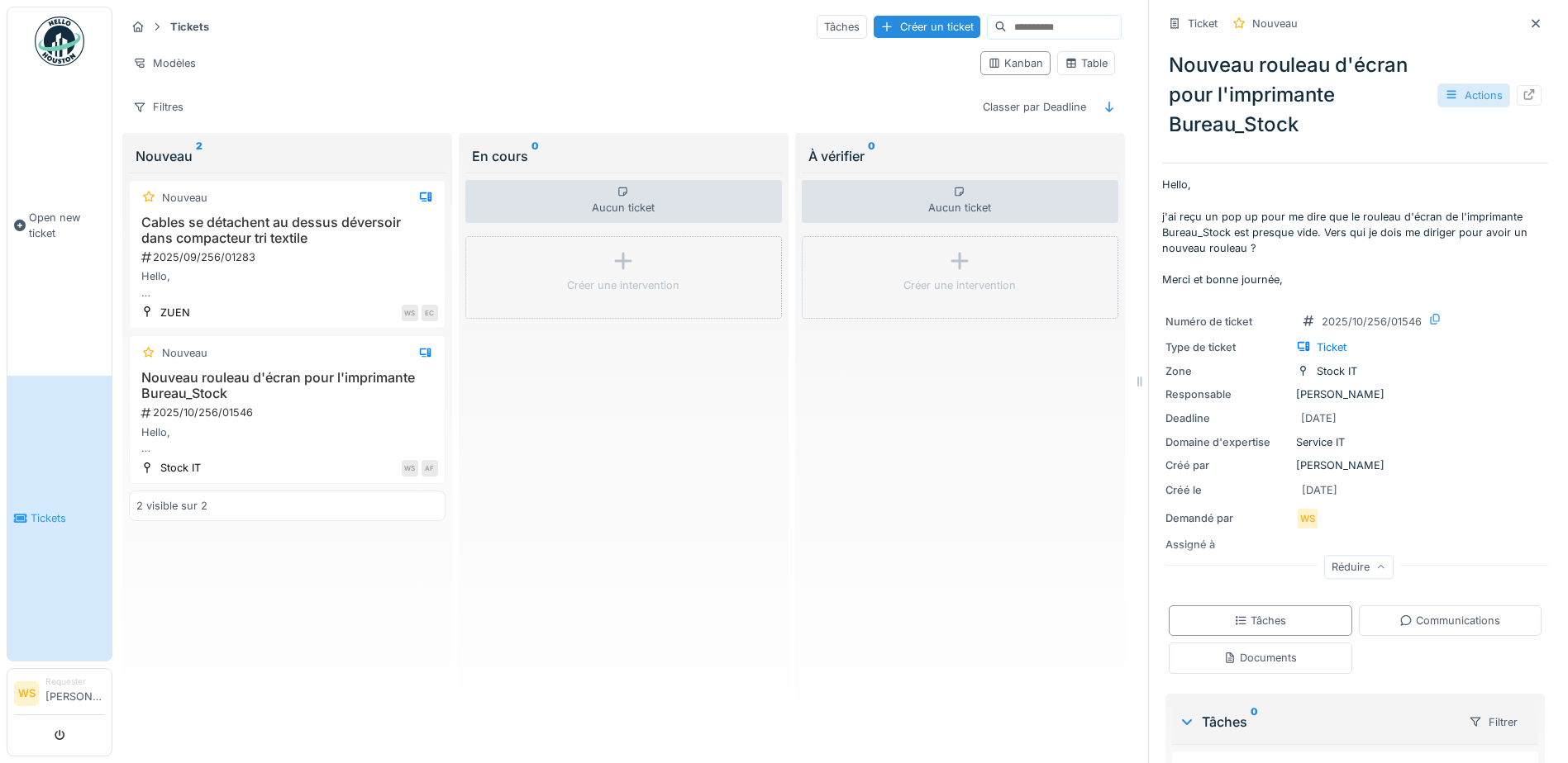
click at [1448, 87] on div "Actions" at bounding box center [1474, 95] width 73 height 24
click at [1362, 120] on div "Consulter les journaux d'activité" at bounding box center [1366, 132] width 203 height 24
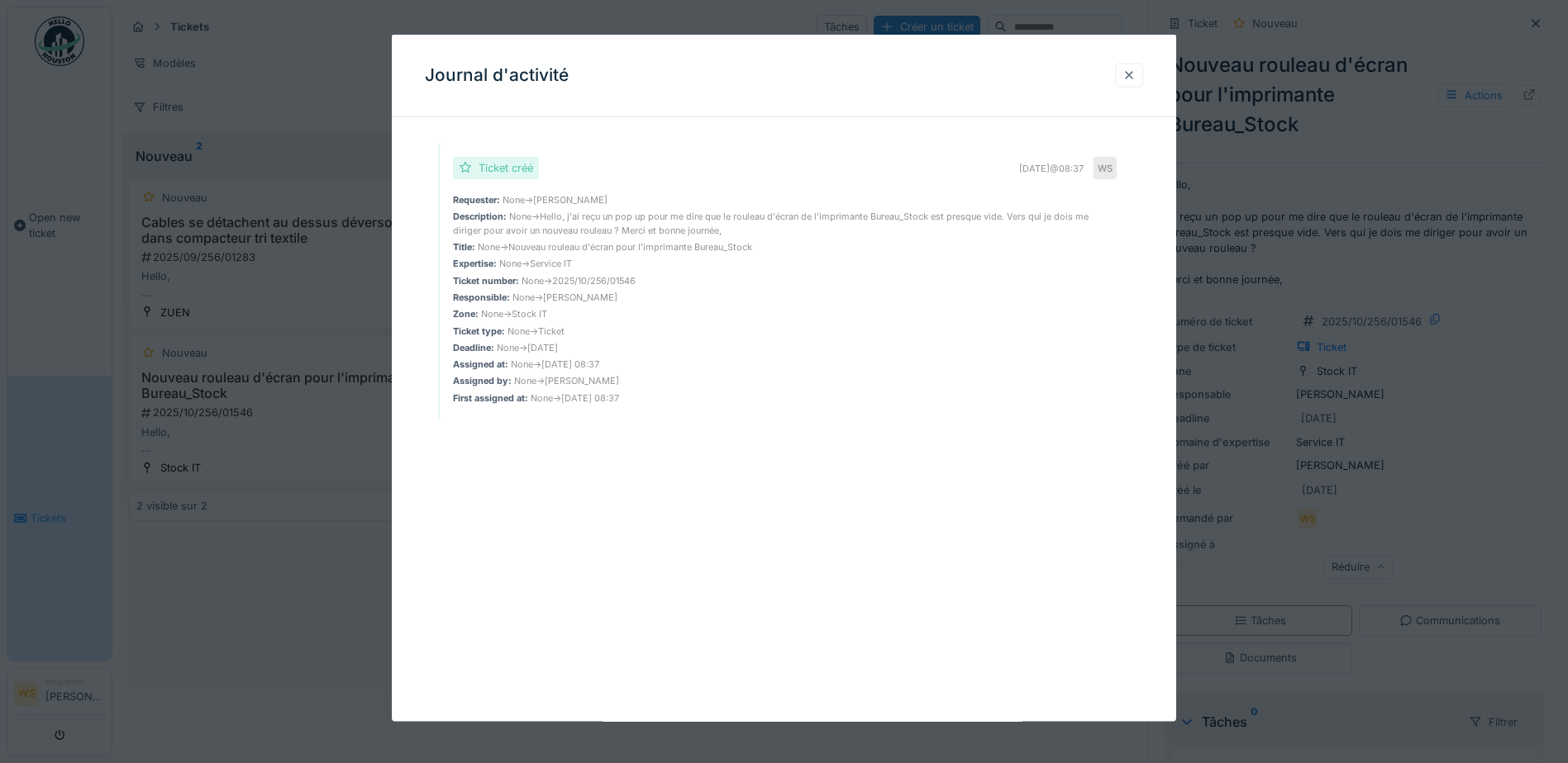
click at [1137, 87] on div at bounding box center [1129, 74] width 28 height 24
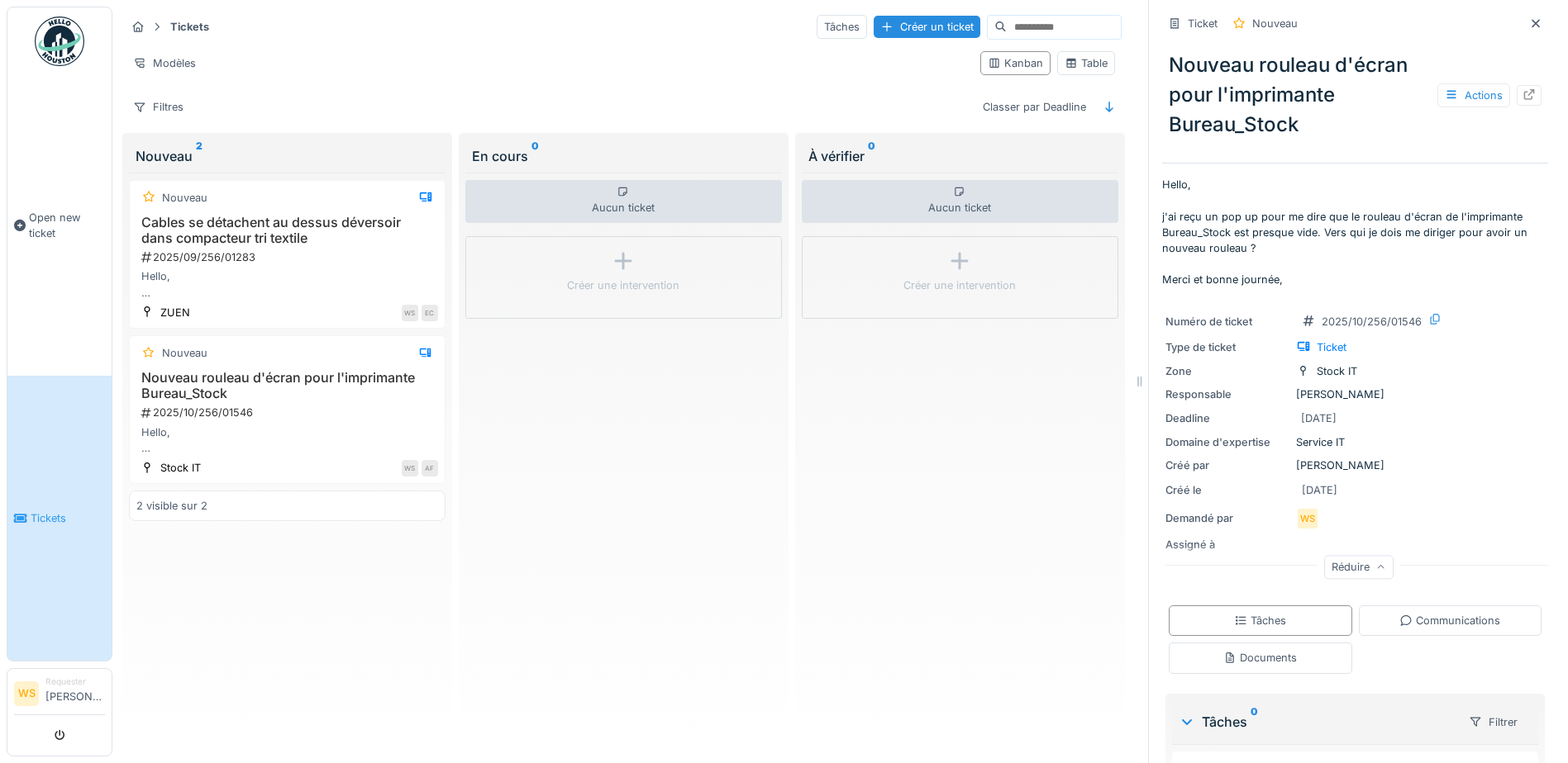
click at [1230, 46] on div "Nouveau rouleau d'écran pour l'imprimante Bureau_Stock Actions" at bounding box center [1355, 94] width 386 height 102
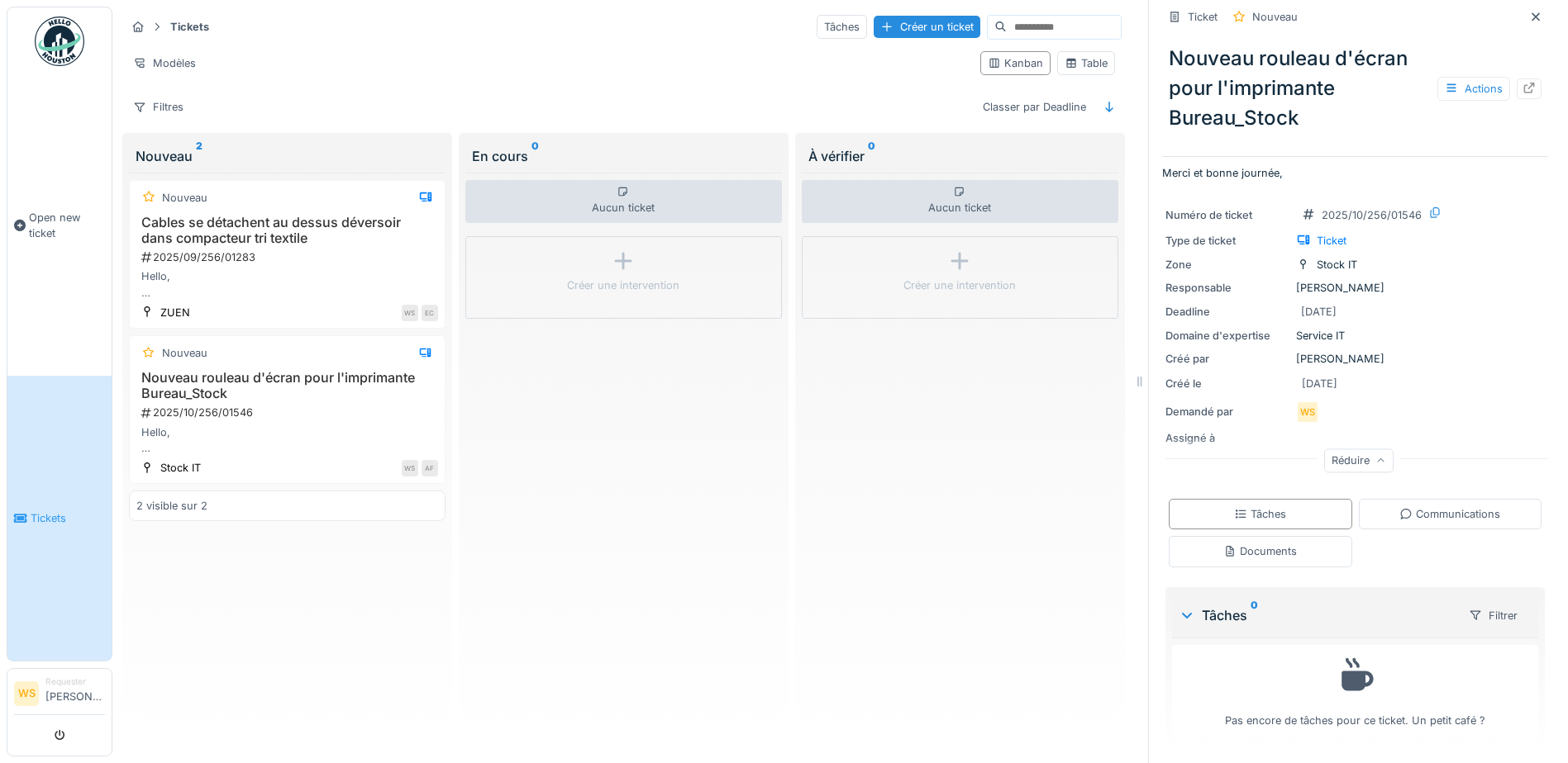
click at [1249, 653] on div "Pas encore de tâches pour ce ticket. Un petit café ?" at bounding box center [1355, 690] width 345 height 77
click at [1400, 508] on div "Communications" at bounding box center [1450, 514] width 101 height 16
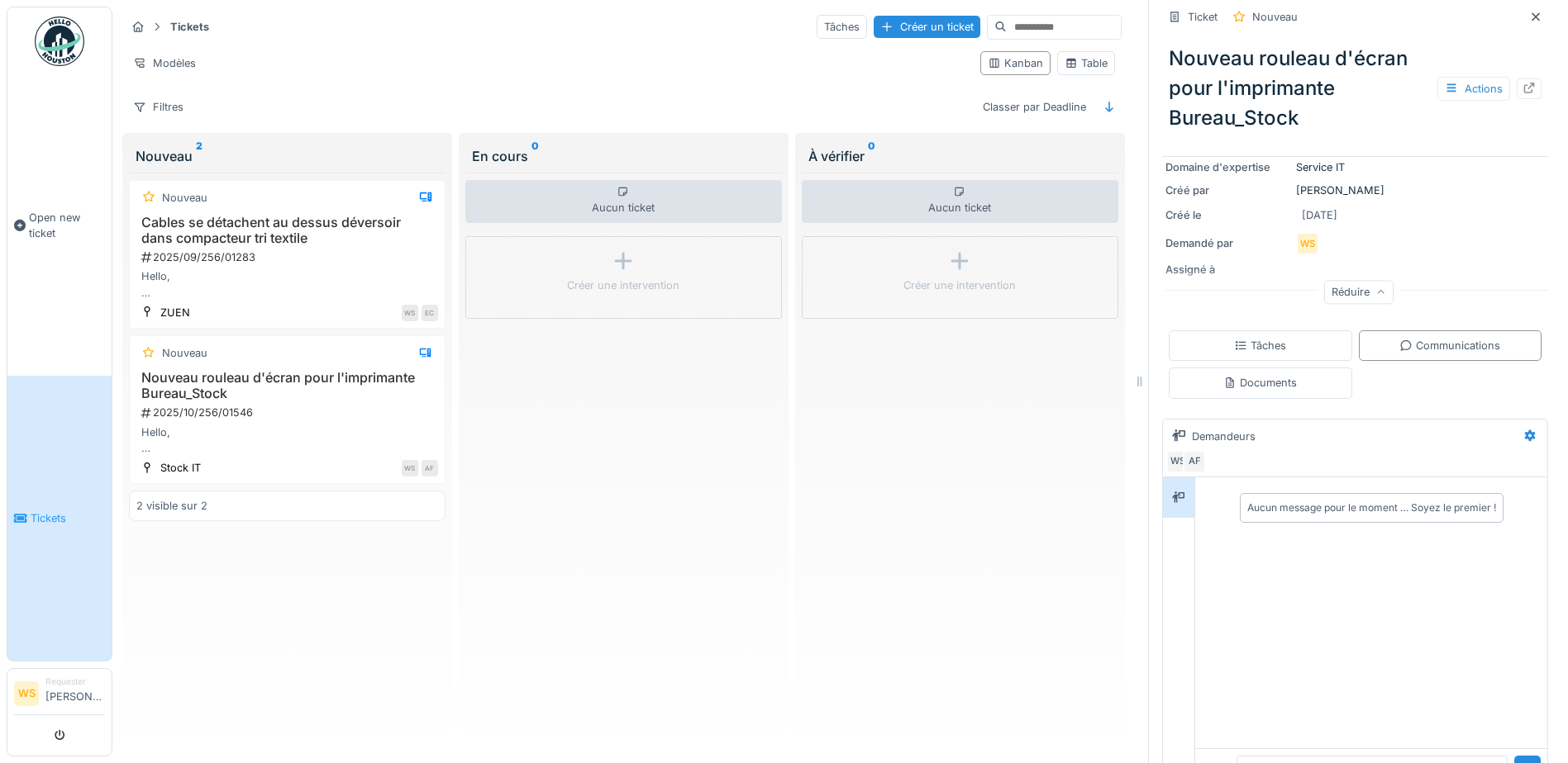
scroll to position [340, 0]
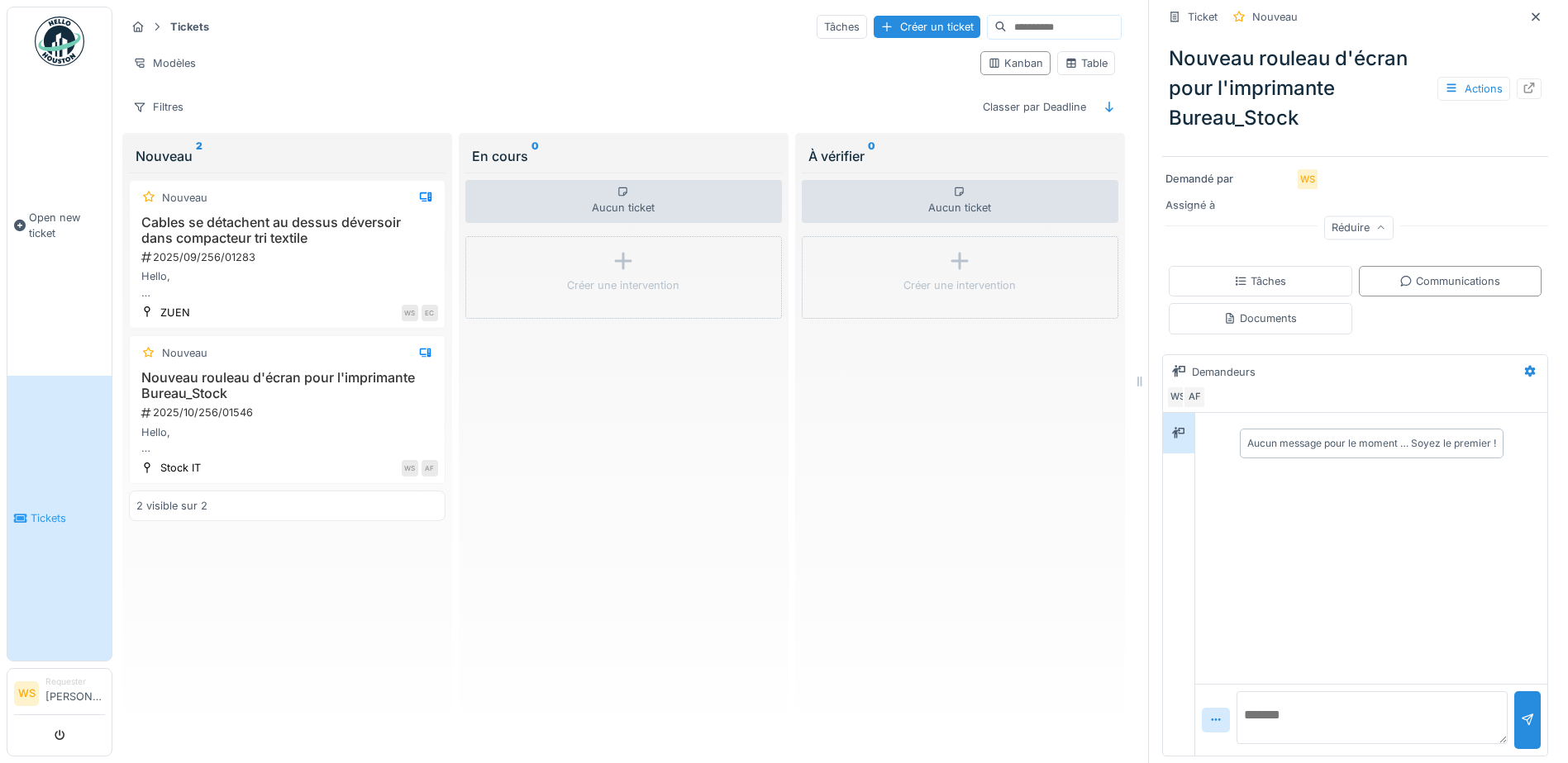
click at [1303, 710] on textarea at bounding box center [1371, 717] width 271 height 53
type textarea "**********"
